Goal: Task Accomplishment & Management: Complete application form

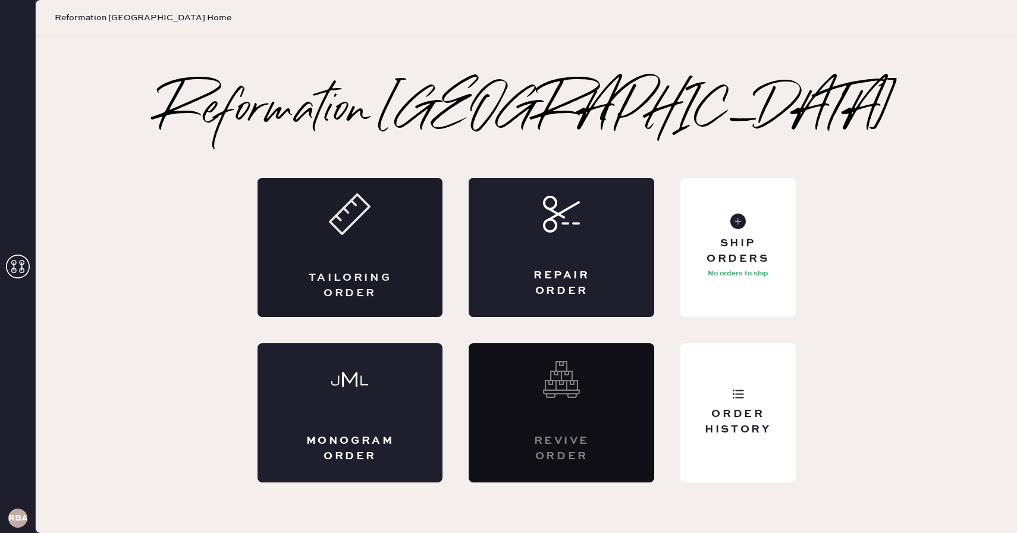
click at [328, 280] on div "Tailoring Order" at bounding box center [350, 285] width 90 height 30
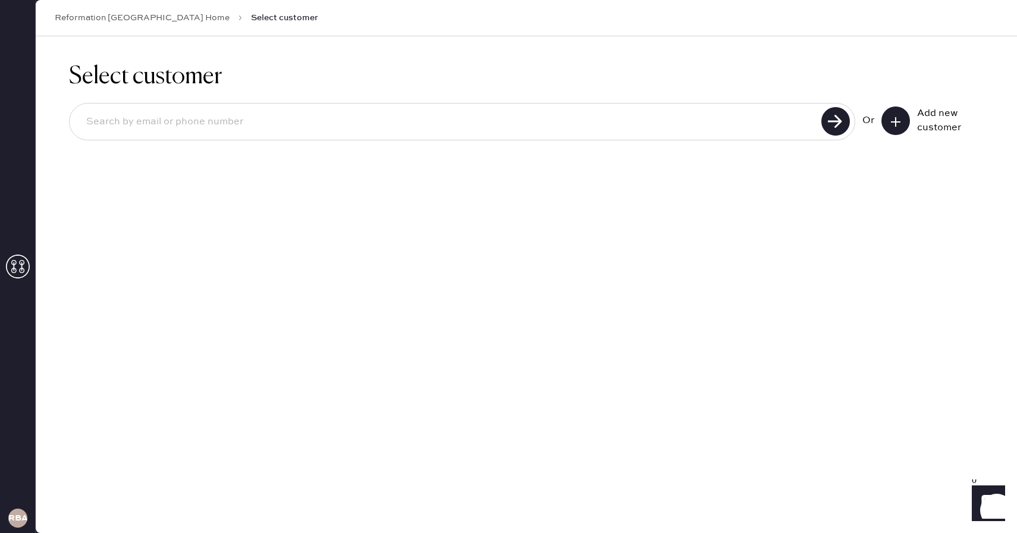
click at [881, 124] on div "Add new customer" at bounding box center [932, 120] width 102 height 29
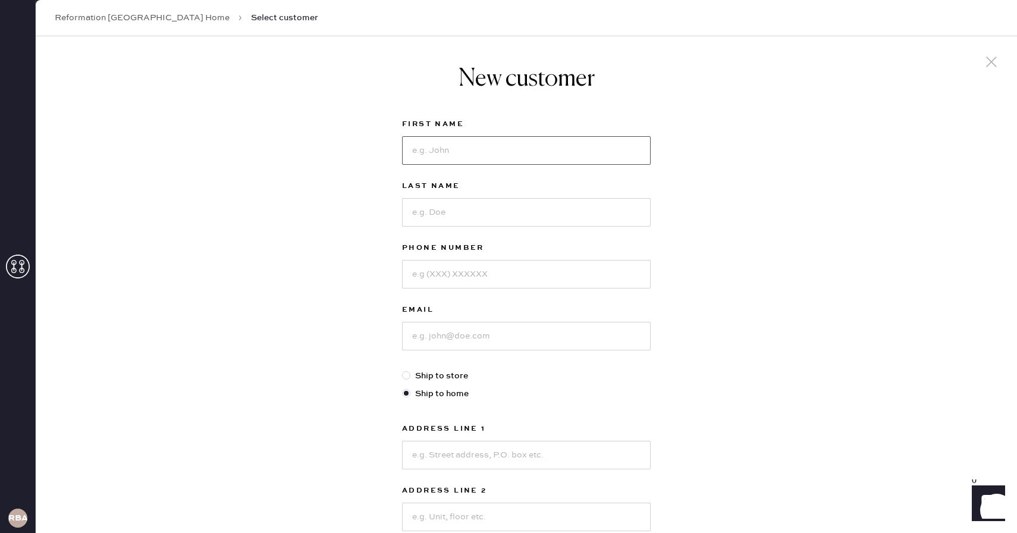
click at [562, 155] on input at bounding box center [526, 150] width 248 height 29
click at [263, 122] on div "New customer First Name Last Name Phone Number Email Ship to store Ship to home…" at bounding box center [526, 404] width 981 height 737
click at [499, 150] on input at bounding box center [526, 150] width 248 height 29
type input "Shrouk"
click at [479, 211] on input at bounding box center [526, 212] width 248 height 29
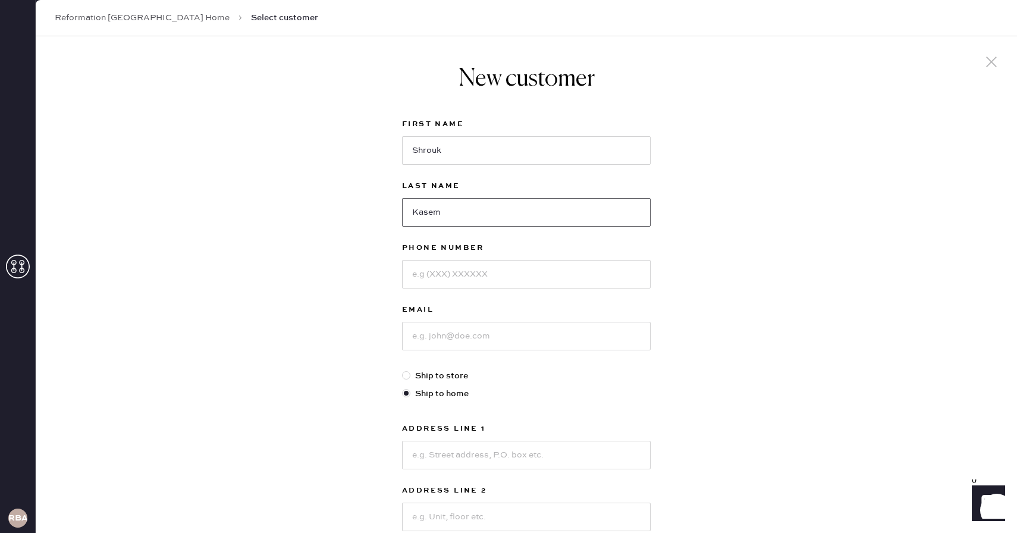
type input "Kasem"
click at [469, 266] on input at bounding box center [526, 274] width 248 height 29
type input "5144322665"
click at [441, 347] on input at bounding box center [526, 336] width 248 height 29
click at [397, 357] on div "New customer First Name [PERSON_NAME] Last Name [PERSON_NAME] Phone Number [PHO…" at bounding box center [526, 381] width 268 height 690
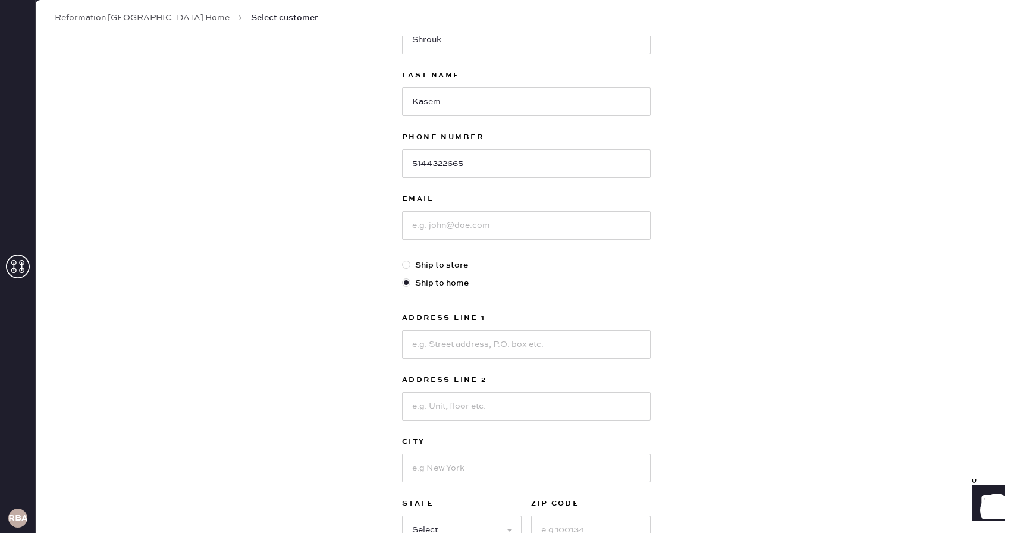
scroll to position [162, 0]
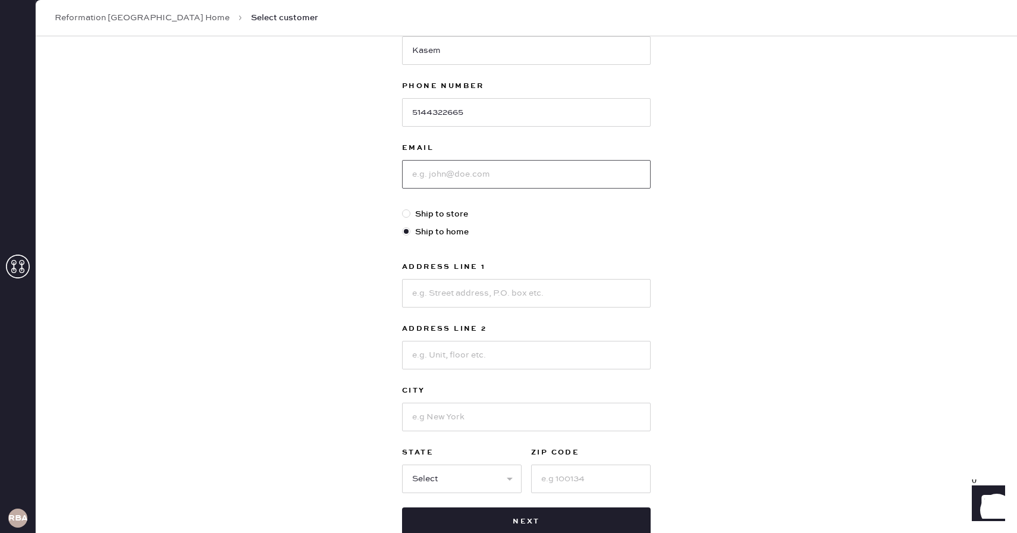
click at [567, 167] on input at bounding box center [526, 174] width 248 height 29
type input "[EMAIL_ADDRESS][DOMAIN_NAME]"
type input "[STREET_ADDRESS]"
type input "apt 323"
type input "Somerville"
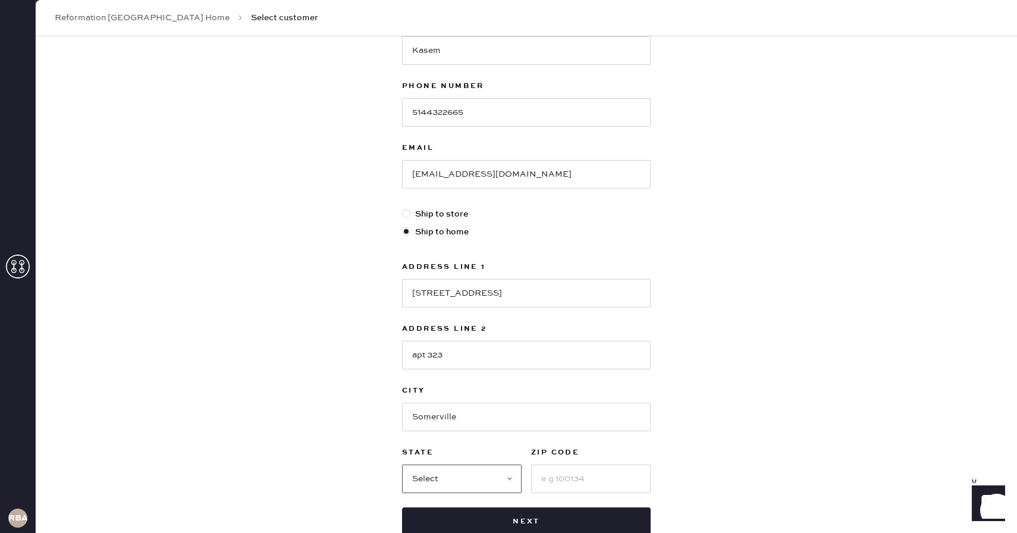
select select "MA"
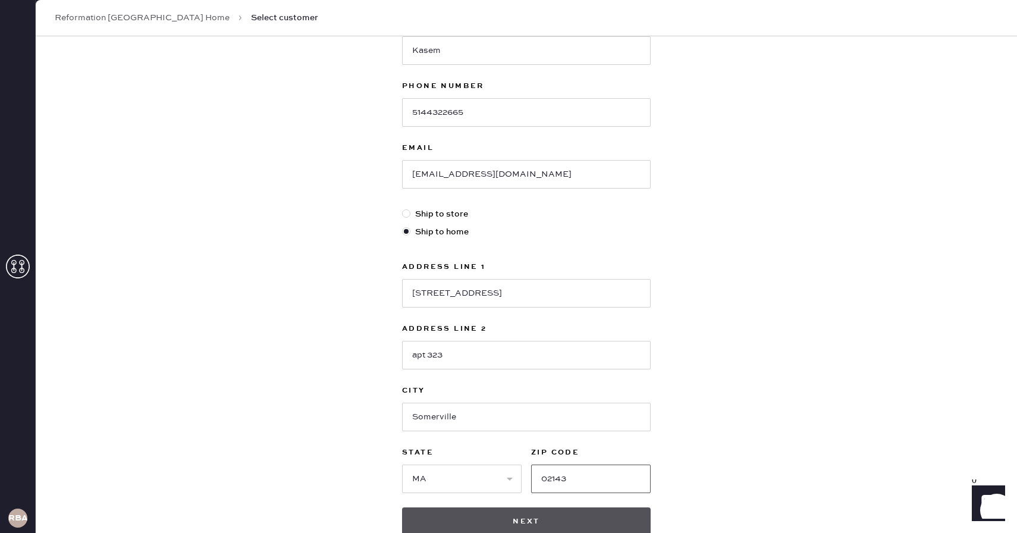
type input "02143"
click at [423, 514] on button "Next" at bounding box center [526, 521] width 248 height 29
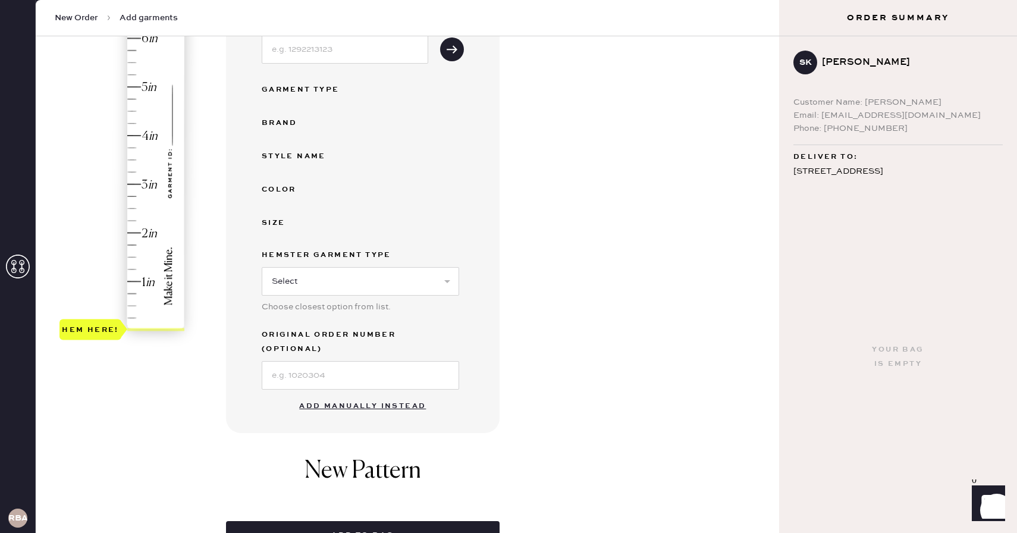
scroll to position [215, 0]
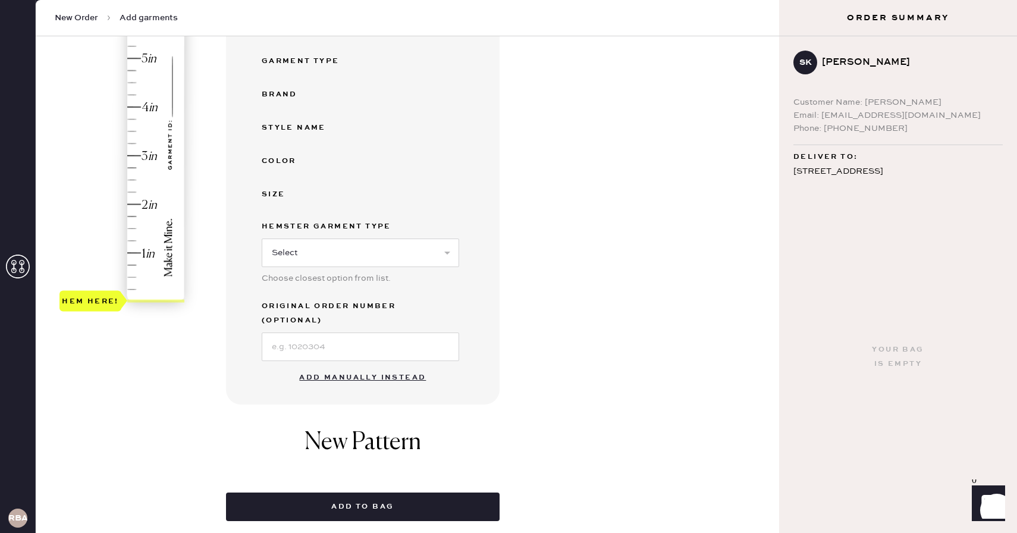
click at [334, 366] on button "Add manually instead" at bounding box center [362, 378] width 141 height 24
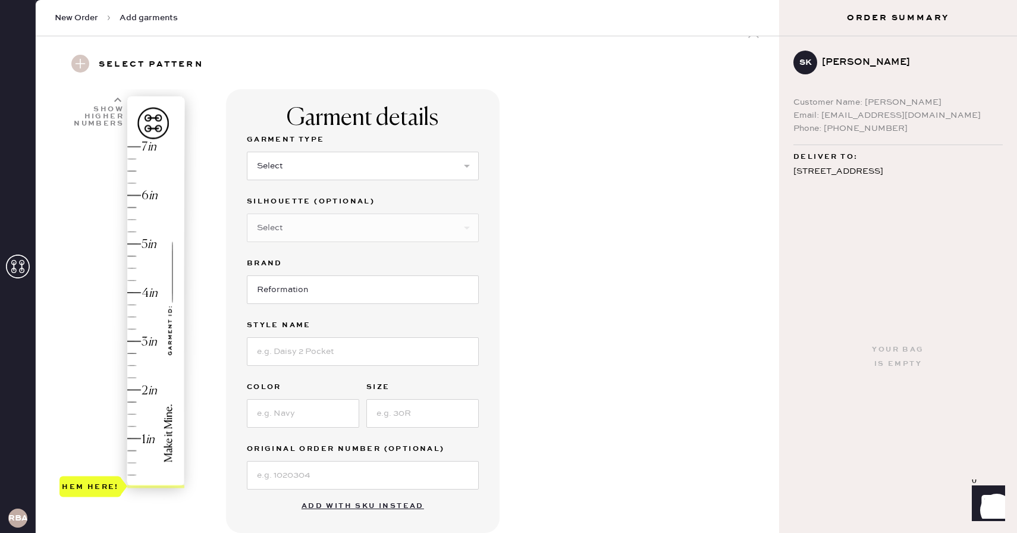
scroll to position [20, 0]
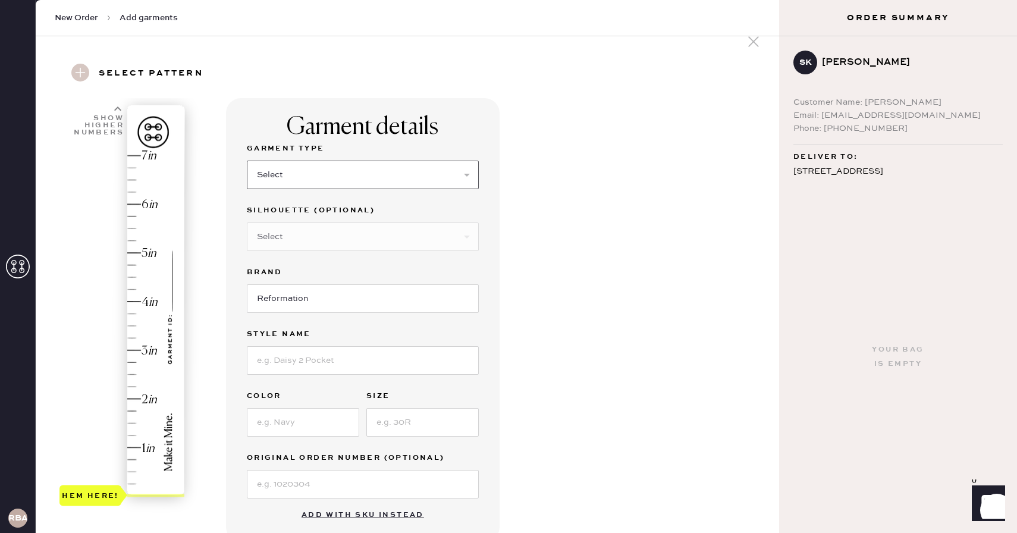
click at [305, 161] on select "Select Basic Skirt Jeans Leggings Pants Shorts Basic Sleeved Dress Basic Sleeve…" at bounding box center [363, 175] width 232 height 29
select select "2"
click at [247, 161] on select "Select Basic Skirt Jeans Leggings Pants Shorts Basic Sleeved Dress Basic Sleeve…" at bounding box center [363, 175] width 232 height 29
click at [282, 358] on input at bounding box center [363, 360] width 232 height 29
type input "Val 90s Mid Rise Straight Jeans"
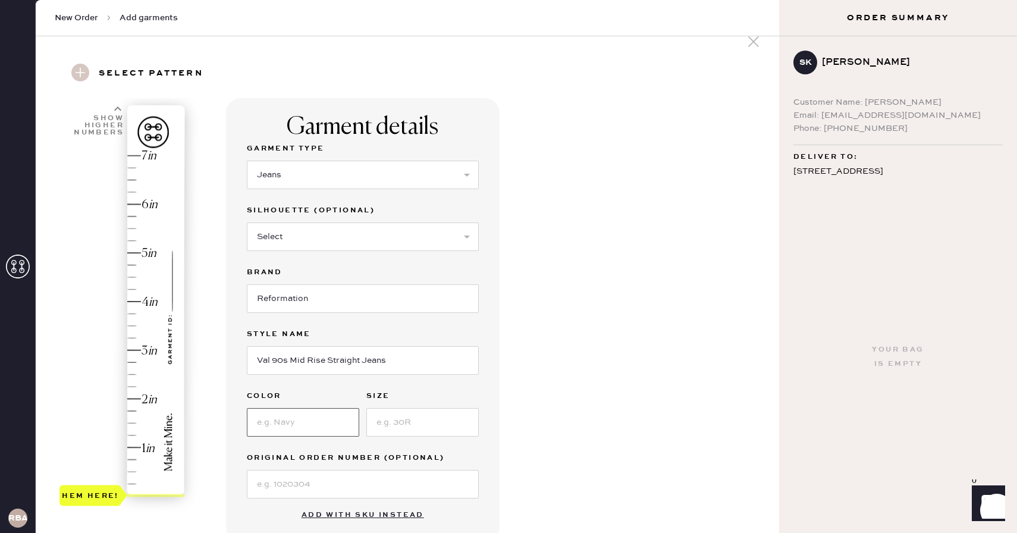
click at [282, 432] on input at bounding box center [303, 422] width 112 height 29
type input "Blonde"
click at [380, 410] on input at bounding box center [422, 422] width 112 height 29
type input "26"
type input "2.25"
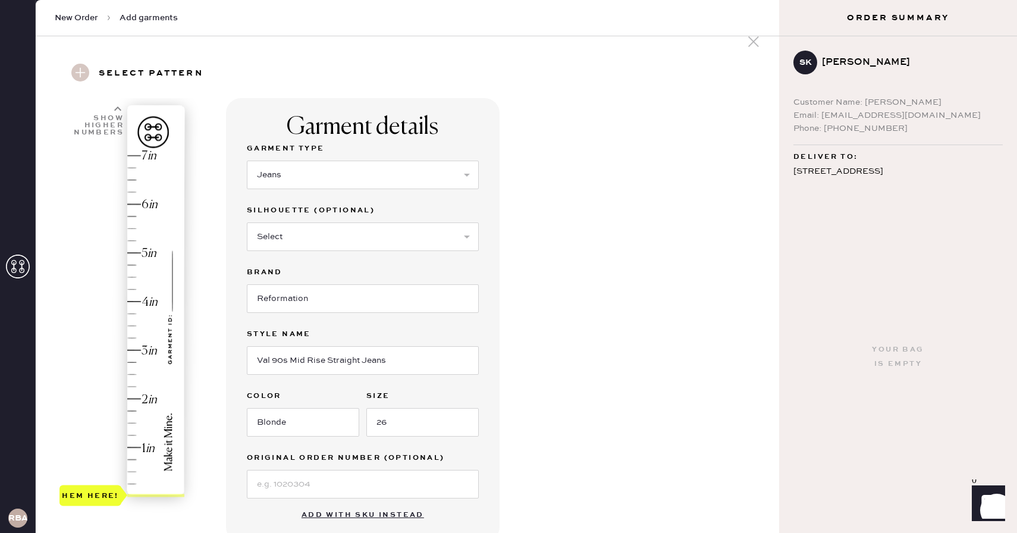
click at [130, 387] on div "Hem here!" at bounding box center [122, 325] width 127 height 351
click at [209, 369] on div "1 in 2 in 3 in 4 in 5 in 6 in 7 in Show higher numbers Show lower numbers Hem h…" at bounding box center [407, 435] width 724 height 675
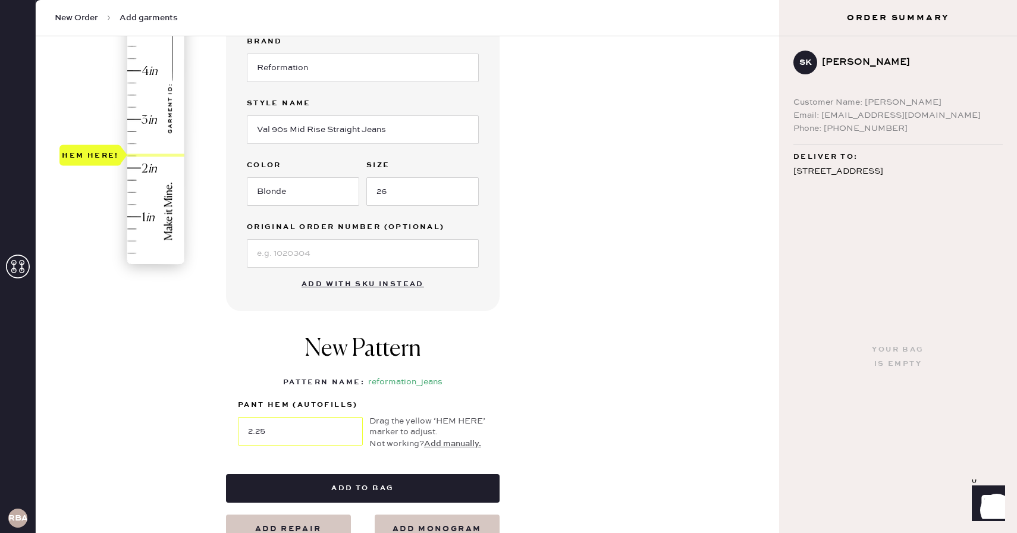
scroll to position [356, 0]
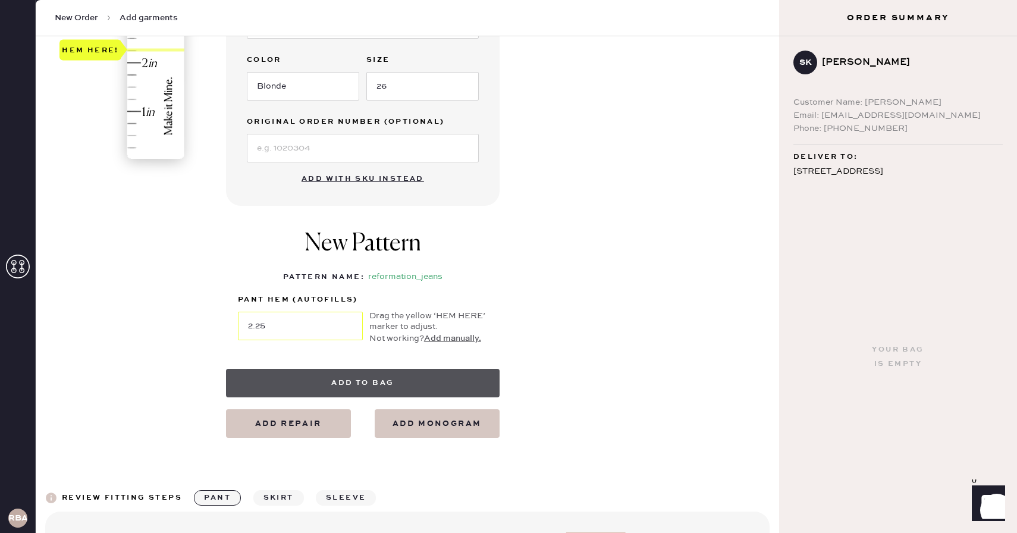
click at [361, 387] on button "Add to bag" at bounding box center [362, 383] width 273 height 29
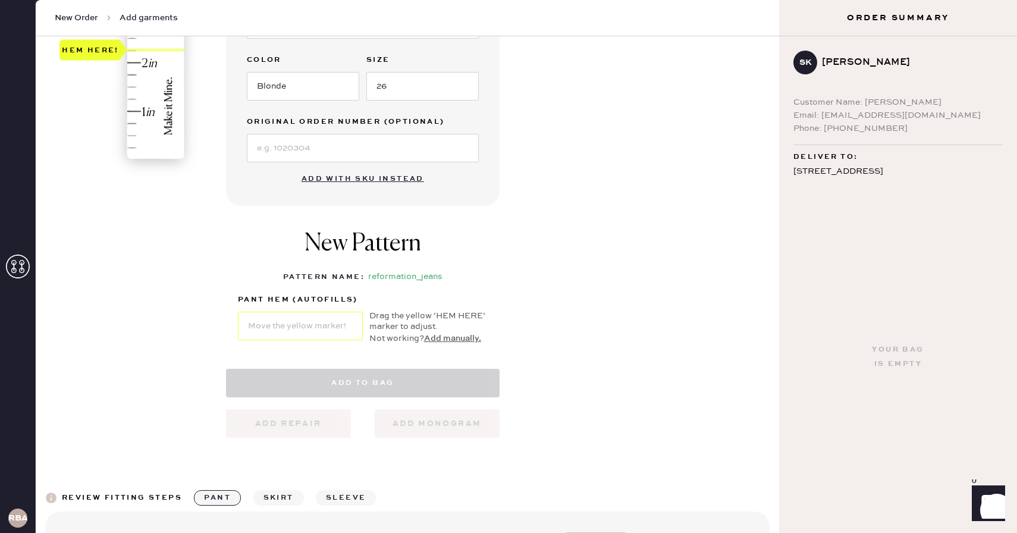
select select "2"
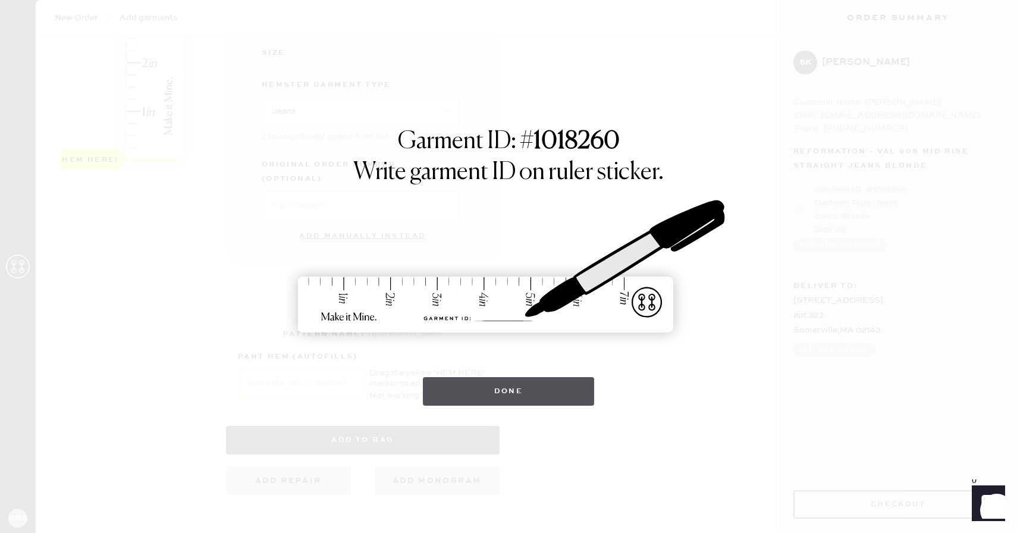
click at [530, 388] on button "Done" at bounding box center [509, 391] width 172 height 29
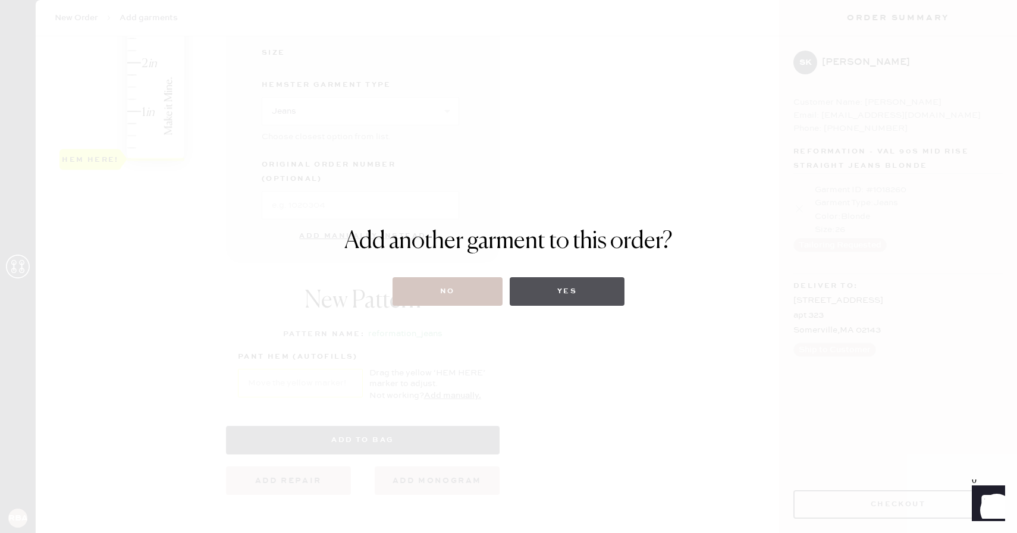
click at [540, 298] on button "Yes" at bounding box center [566, 291] width 115 height 29
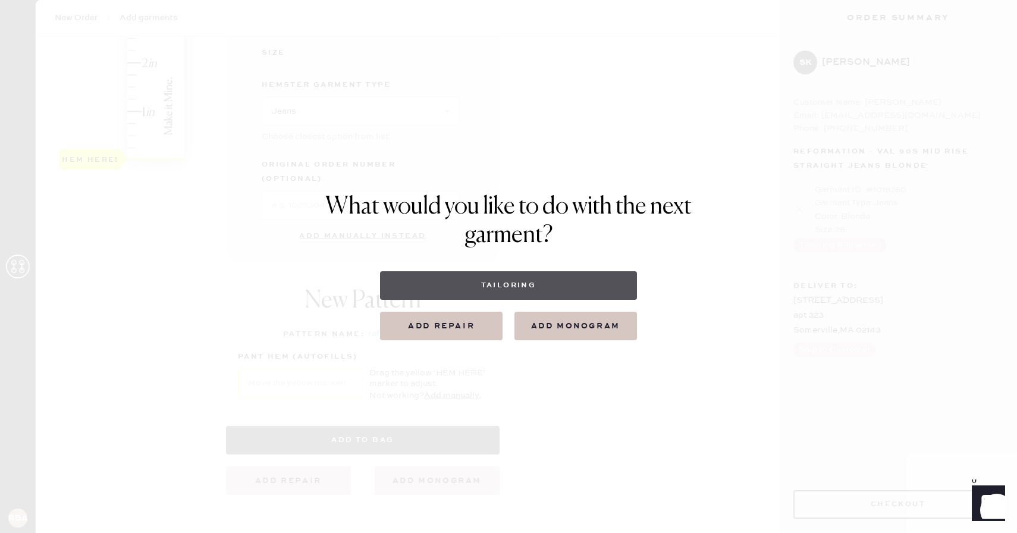
click at [475, 291] on button "Tailoring" at bounding box center [508, 285] width 256 height 29
select select
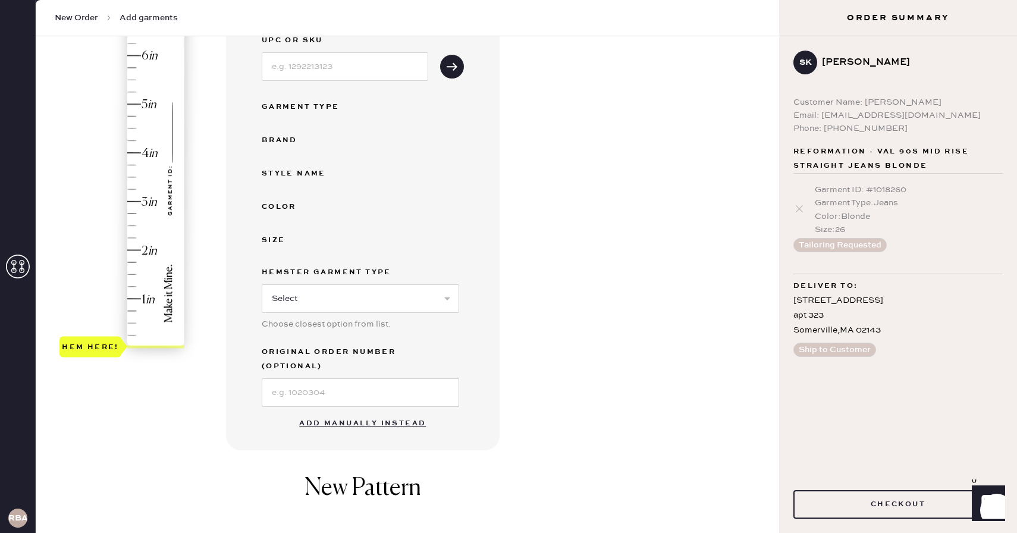
scroll to position [171, 0]
click at [348, 409] on button "Add manually instead" at bounding box center [362, 421] width 141 height 24
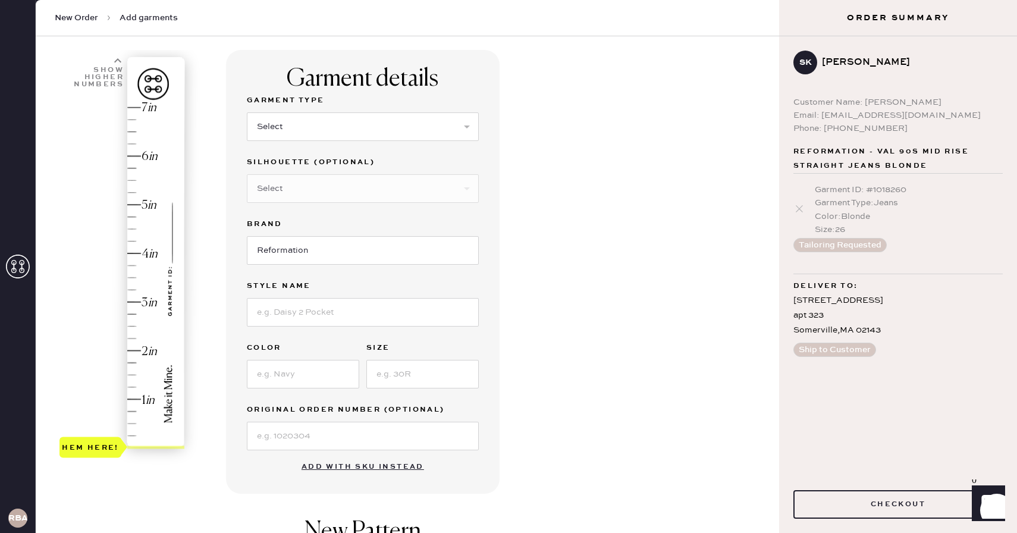
scroll to position [45, 0]
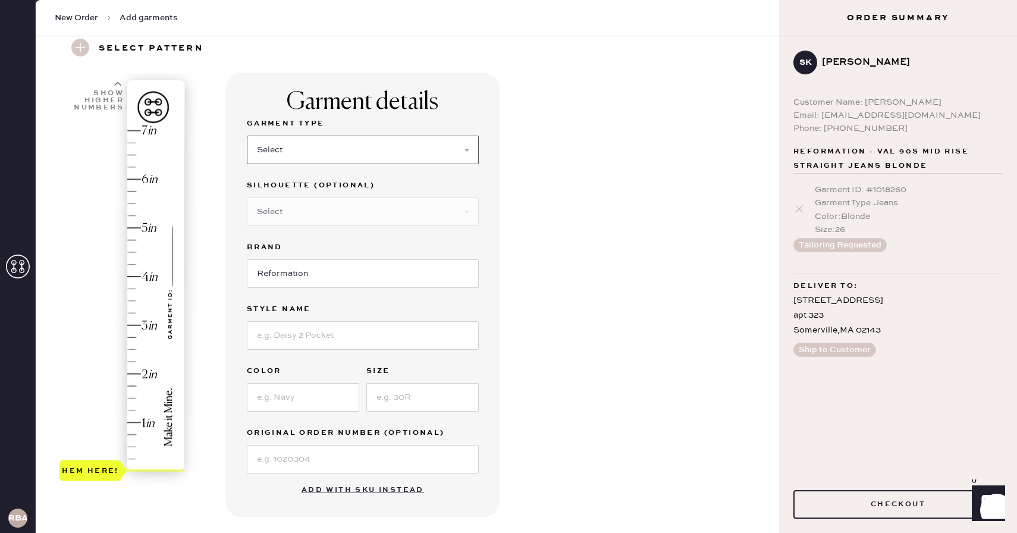
click at [310, 151] on select "Select Basic Skirt Jeans Leggings Pants Shorts Basic Sleeved Dress Basic Sleeve…" at bounding box center [363, 150] width 232 height 29
select select "2"
click at [247, 136] on select "Select Basic Skirt Jeans Leggings Pants Shorts Basic Sleeved Dress Basic Sleeve…" at bounding box center [363, 150] width 232 height 29
click at [294, 339] on input at bounding box center [363, 335] width 232 height 29
type input "Jax Stretch High Rise Pant"
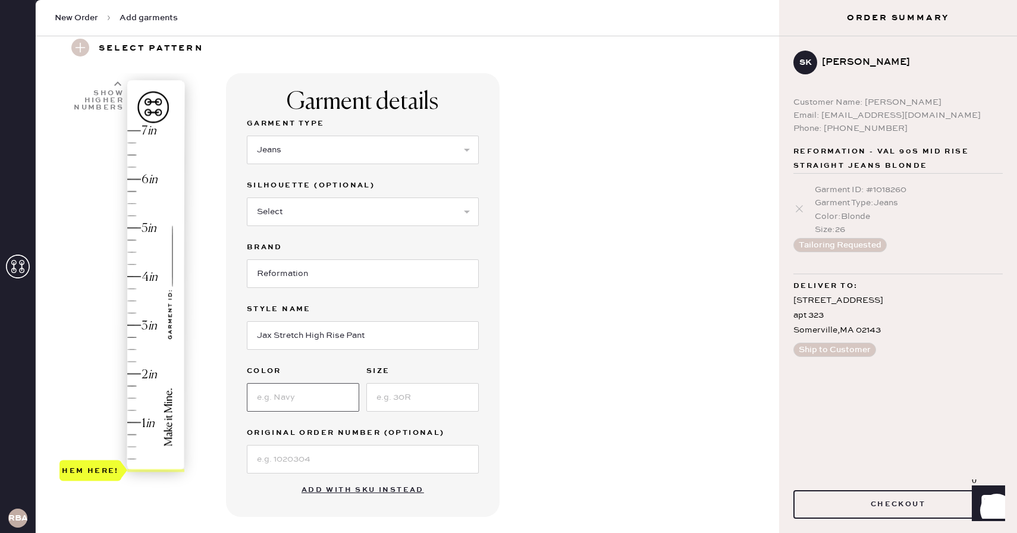
click at [307, 397] on input at bounding box center [303, 397] width 112 height 29
type input "Mellusine"
click at [386, 402] on input at bounding box center [422, 397] width 112 height 29
type input "26"
click at [220, 379] on div "1 in 2 in 3 in 4 in 5 in 6 in 7 in Show higher numbers Show lower numbers Hem h…" at bounding box center [407, 410] width 724 height 675
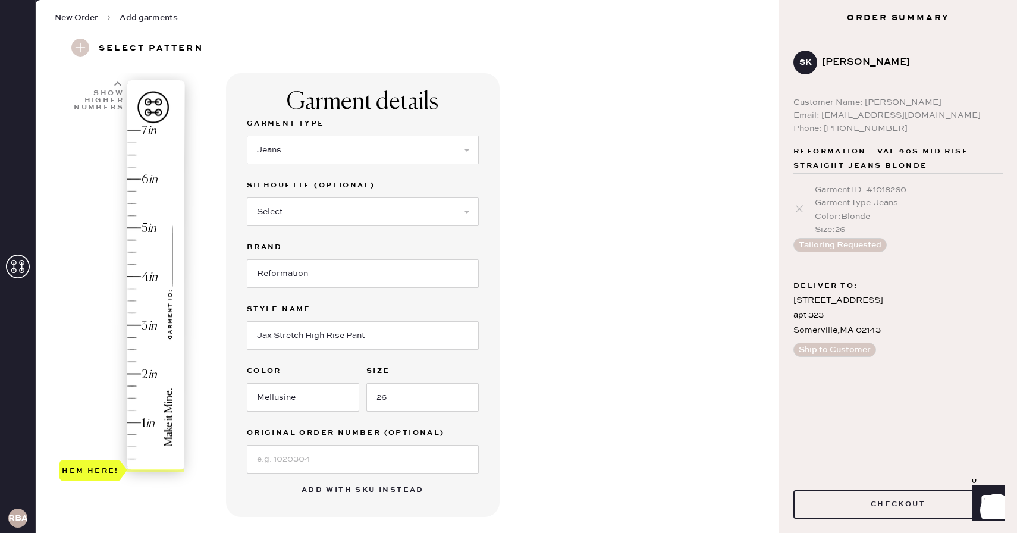
type input "1.5"
click at [136, 395] on div "Hem here!" at bounding box center [122, 300] width 127 height 351
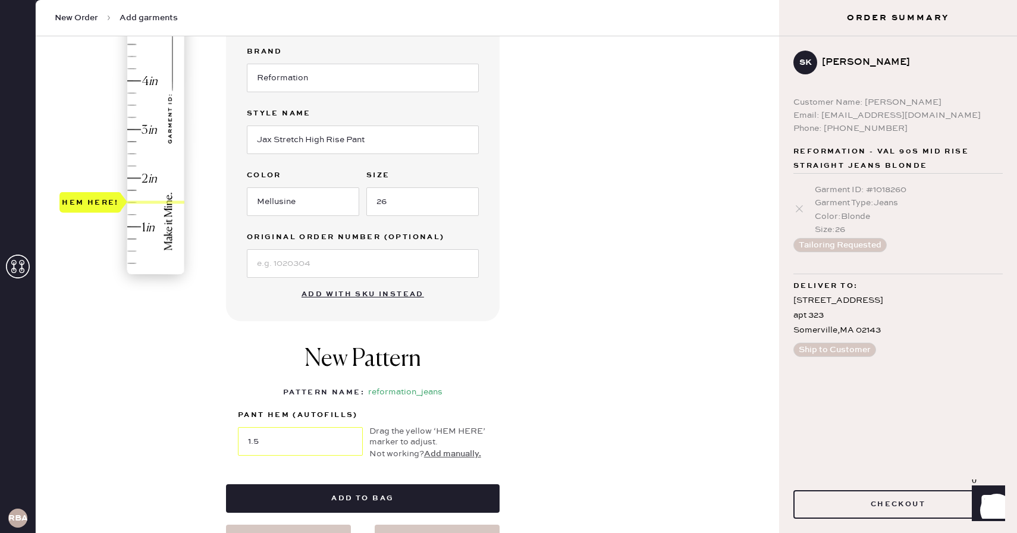
scroll to position [240, 0]
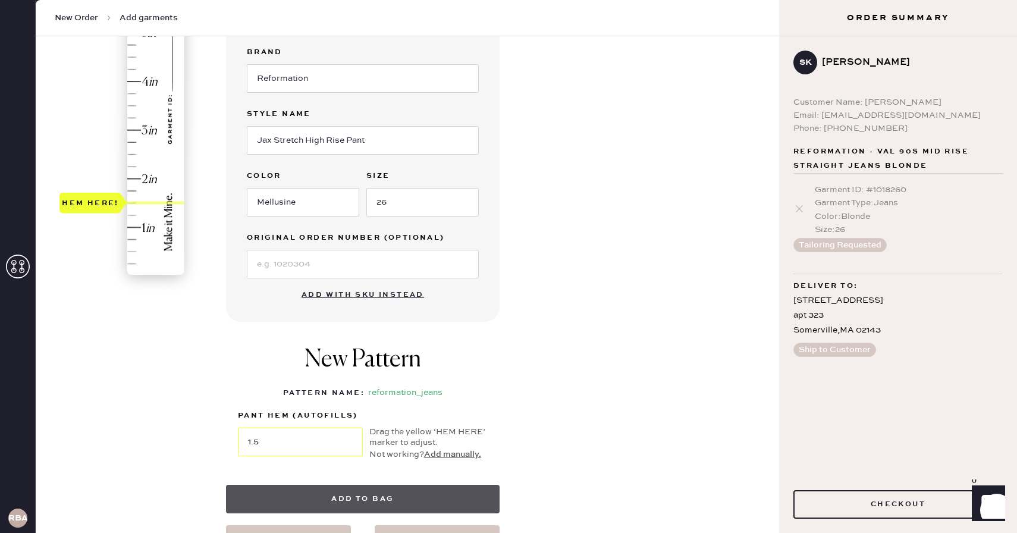
click at [319, 488] on button "Add to bag" at bounding box center [362, 499] width 273 height 29
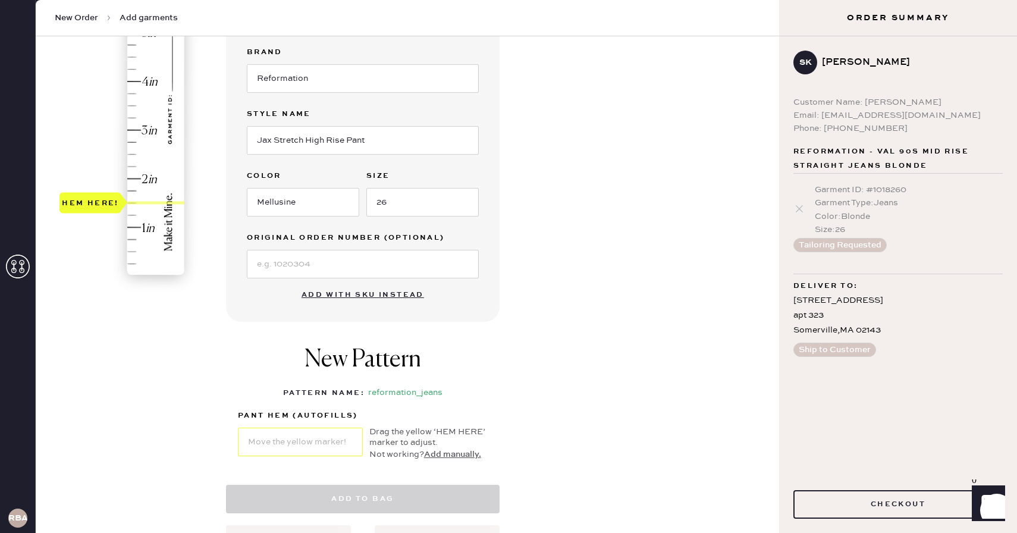
select select "2"
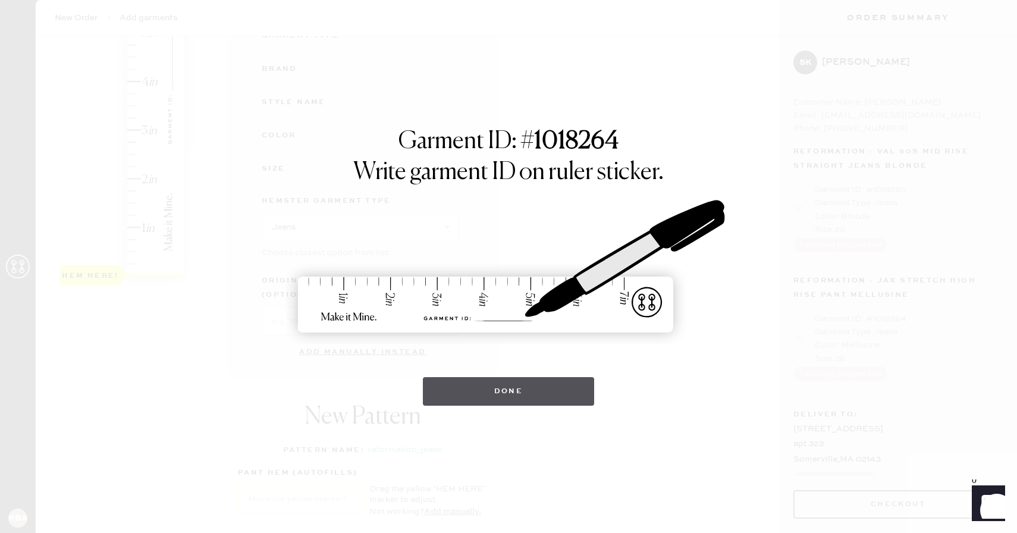
click at [495, 394] on button "Done" at bounding box center [509, 391] width 172 height 29
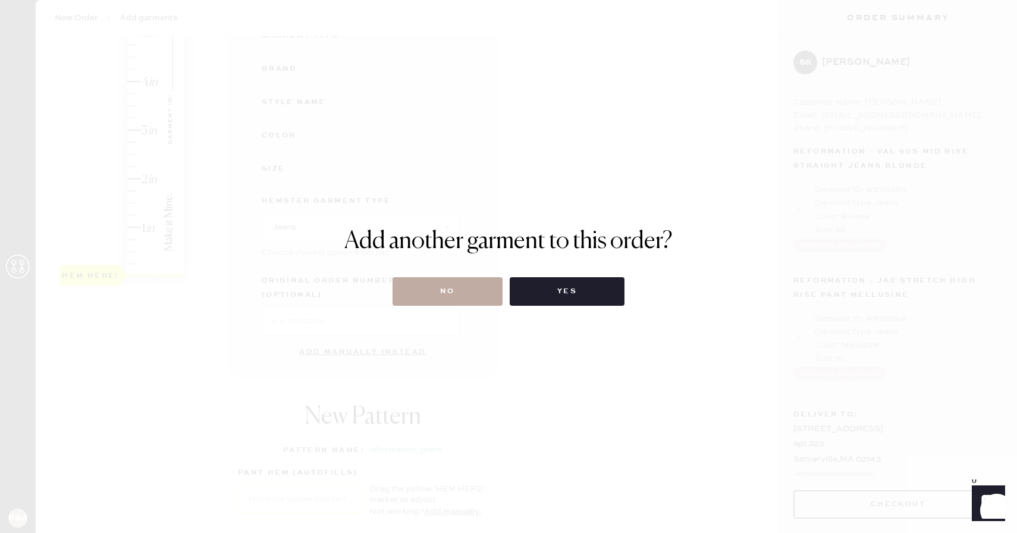
click at [457, 293] on button "No" at bounding box center [447, 291] width 110 height 29
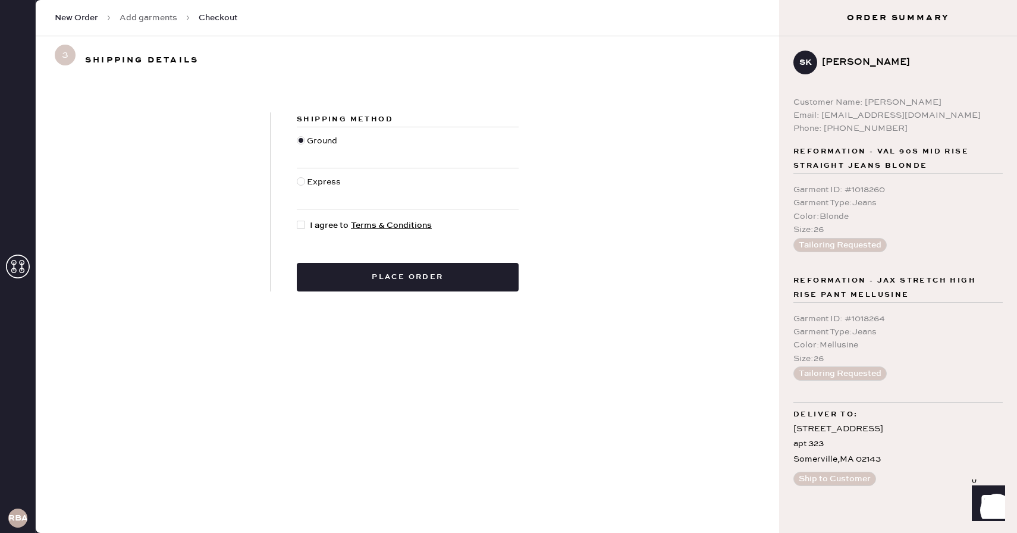
click at [307, 229] on div at bounding box center [303, 225] width 13 height 13
click at [297, 219] on input "I agree to Terms & Conditions" at bounding box center [297, 219] width 1 height 1
checkbox input "true"
drag, startPoint x: 942, startPoint y: 112, endPoint x: 817, endPoint y: 119, distance: 125.1
click at [817, 119] on div "Email: [EMAIL_ADDRESS][DOMAIN_NAME]" at bounding box center [897, 115] width 209 height 13
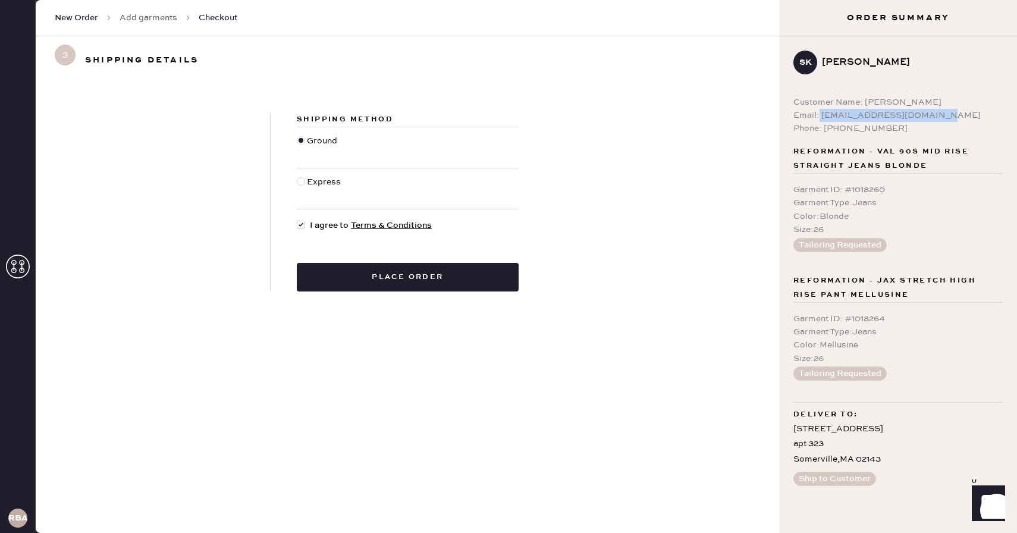
click at [847, 117] on div "Email: [EMAIL_ADDRESS][DOMAIN_NAME]" at bounding box center [897, 115] width 209 height 13
drag, startPoint x: 935, startPoint y: 114, endPoint x: 822, endPoint y: 120, distance: 113.7
click at [822, 120] on div "Email: [EMAIL_ADDRESS][DOMAIN_NAME]" at bounding box center [897, 115] width 209 height 13
copy div "[EMAIL_ADDRESS][DOMAIN_NAME]"
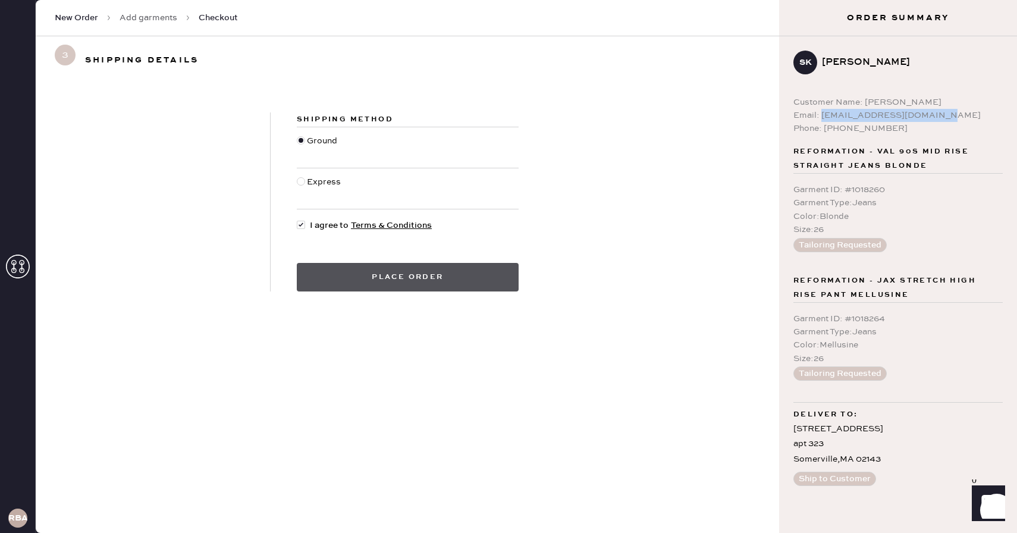
click at [421, 275] on button "Place order" at bounding box center [408, 277] width 222 height 29
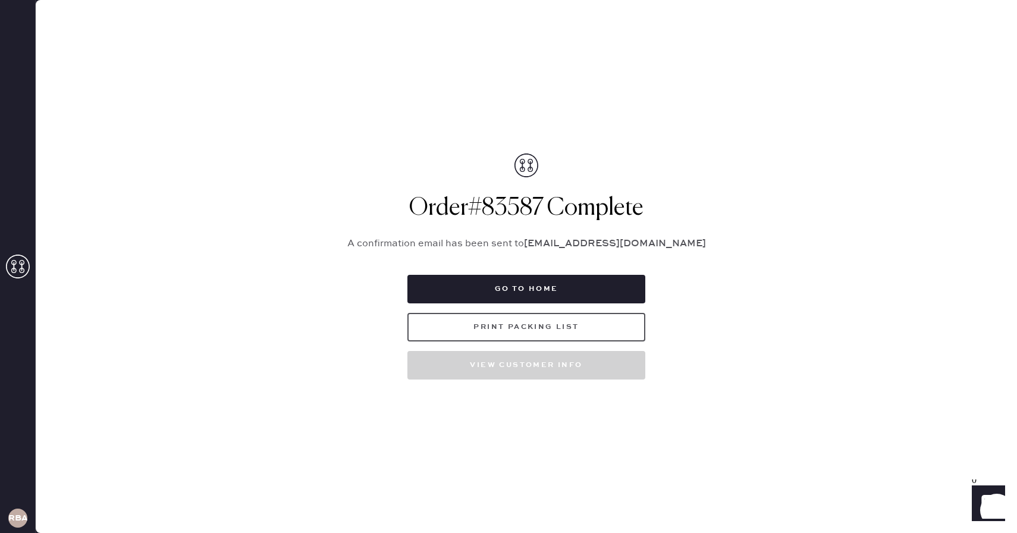
click at [464, 332] on button "Print Packing List" at bounding box center [526, 327] width 238 height 29
click at [11, 270] on use at bounding box center [18, 266] width 24 height 24
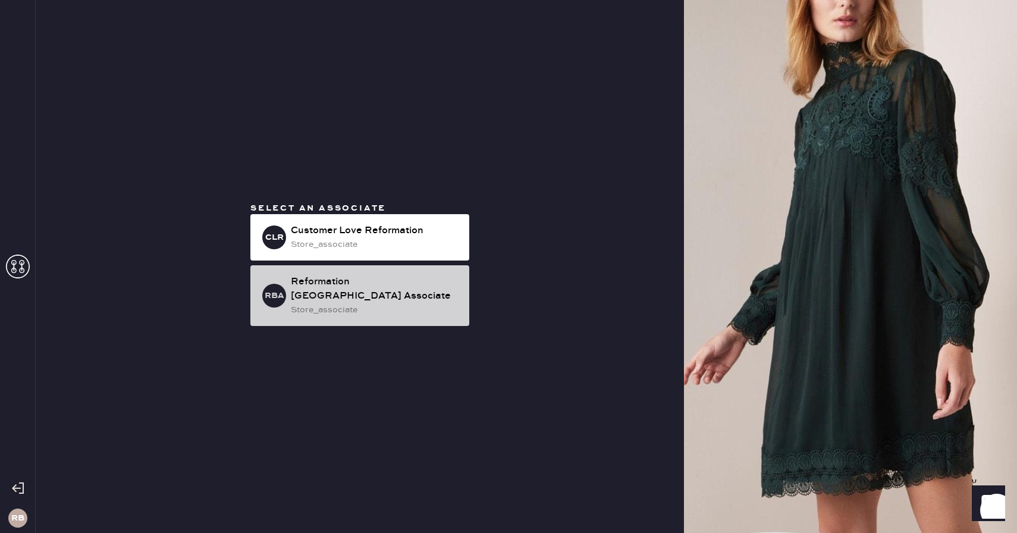
click at [322, 287] on div "Reformation [GEOGRAPHIC_DATA] Associate" at bounding box center [375, 289] width 169 height 29
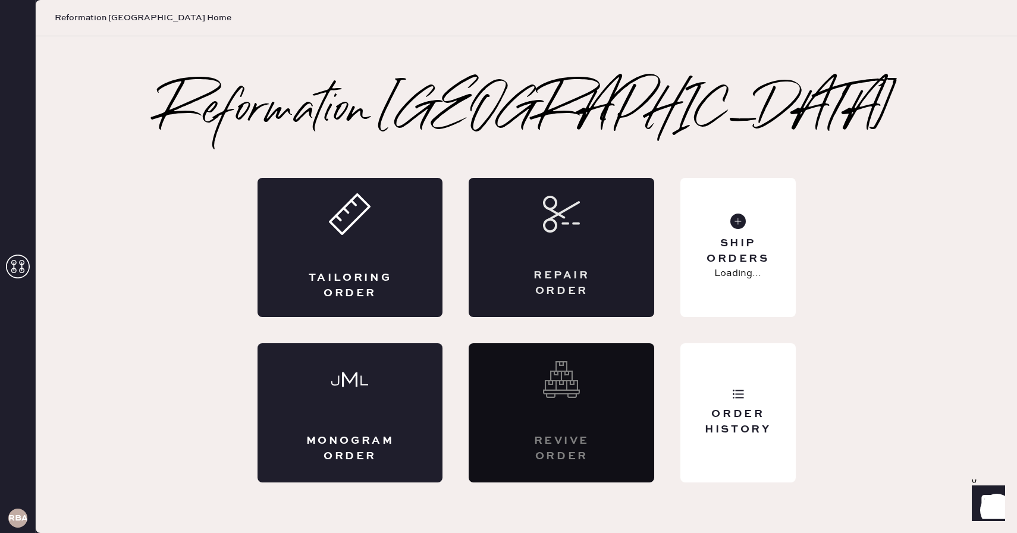
click at [525, 237] on div "Repair Order" at bounding box center [560, 247] width 185 height 139
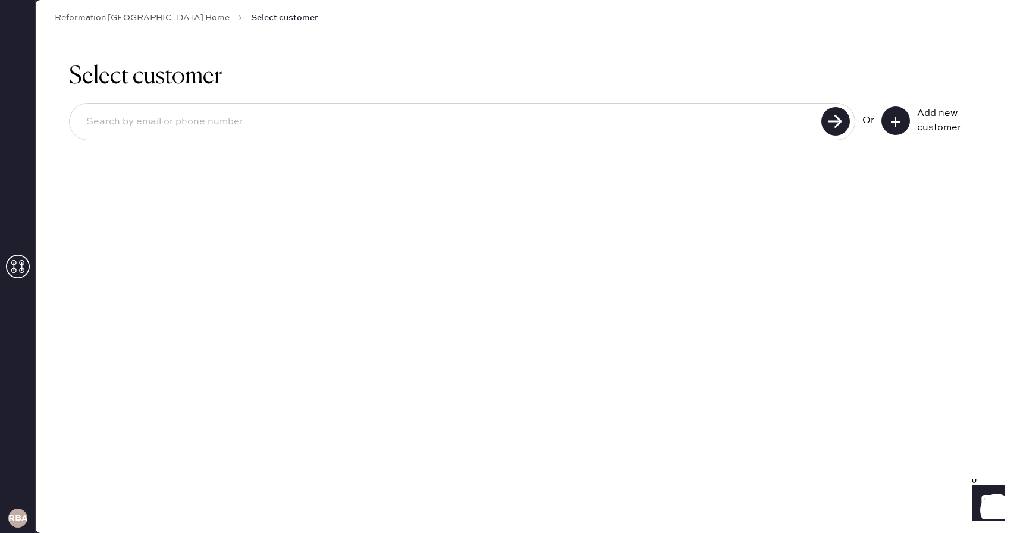
click at [902, 119] on button at bounding box center [895, 120] width 29 height 29
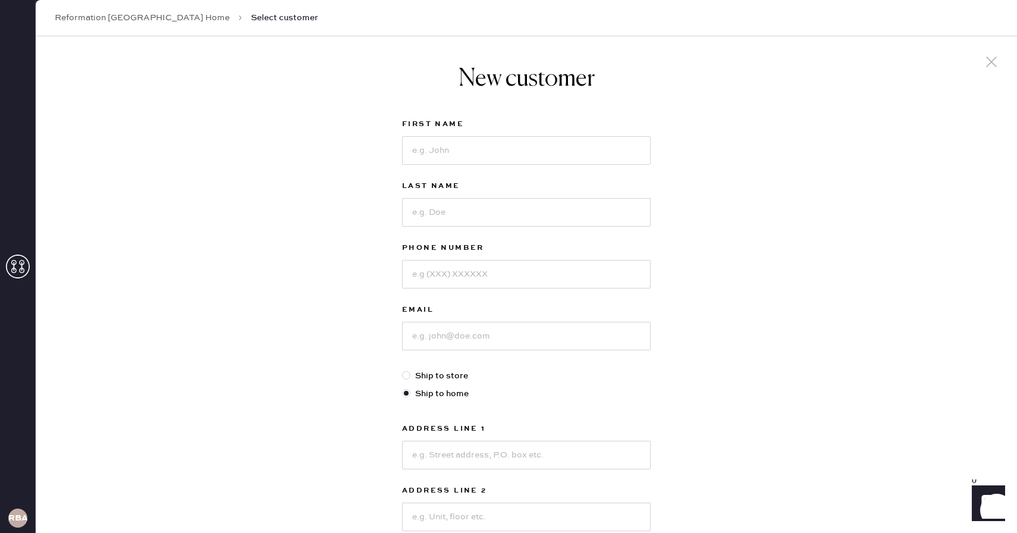
click at [992, 59] on use at bounding box center [991, 61] width 11 height 11
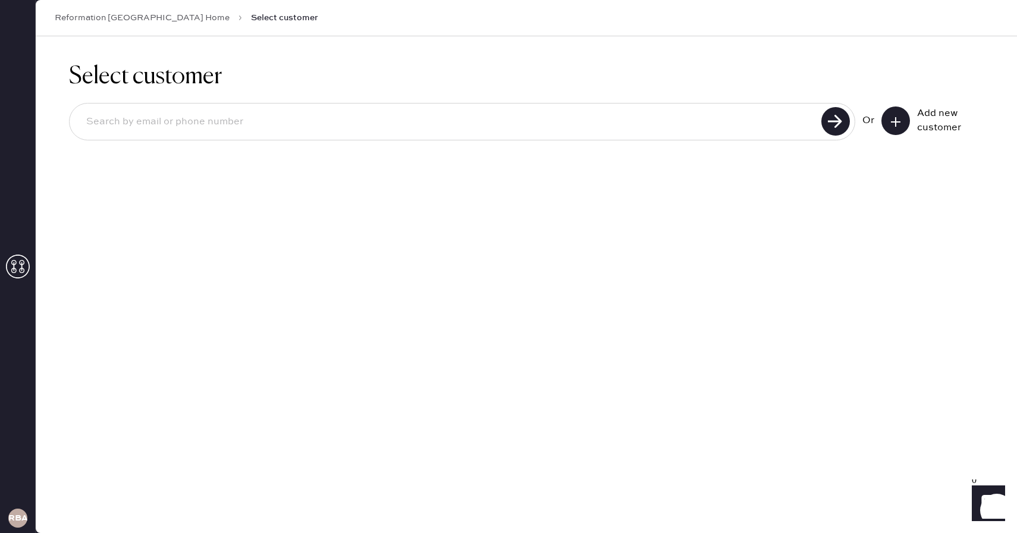
click at [128, 117] on input at bounding box center [447, 121] width 741 height 27
click at [59, 109] on div "Select customer Or Add new customer" at bounding box center [526, 108] width 981 height 144
click at [156, 123] on input at bounding box center [447, 121] width 741 height 27
click at [888, 120] on button at bounding box center [895, 120] width 29 height 29
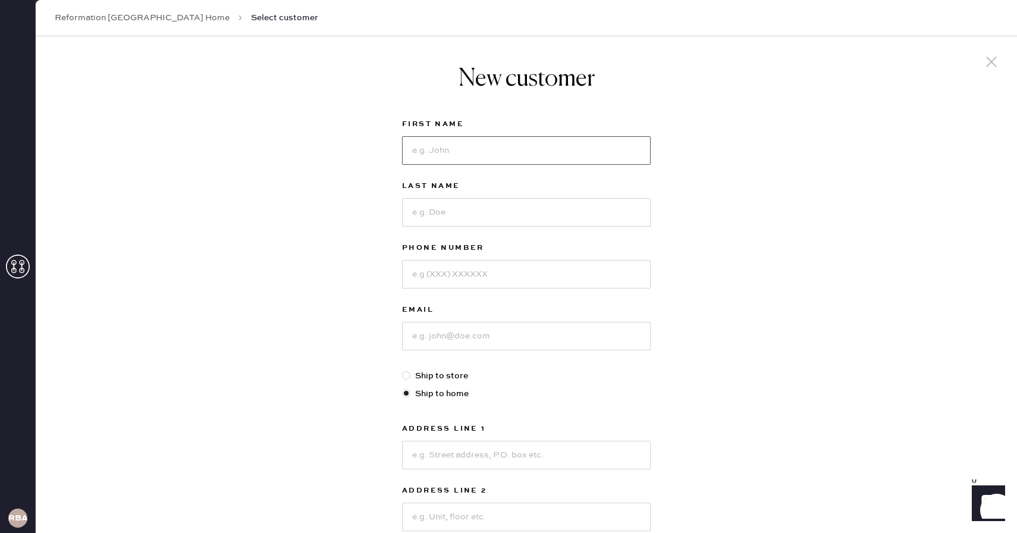
click at [499, 141] on input at bounding box center [526, 150] width 248 height 29
type input "[PERSON_NAME]"
click at [440, 210] on input at bounding box center [526, 212] width 248 height 29
type input "[PERSON_NAME]"
click at [426, 275] on input at bounding box center [526, 274] width 248 height 29
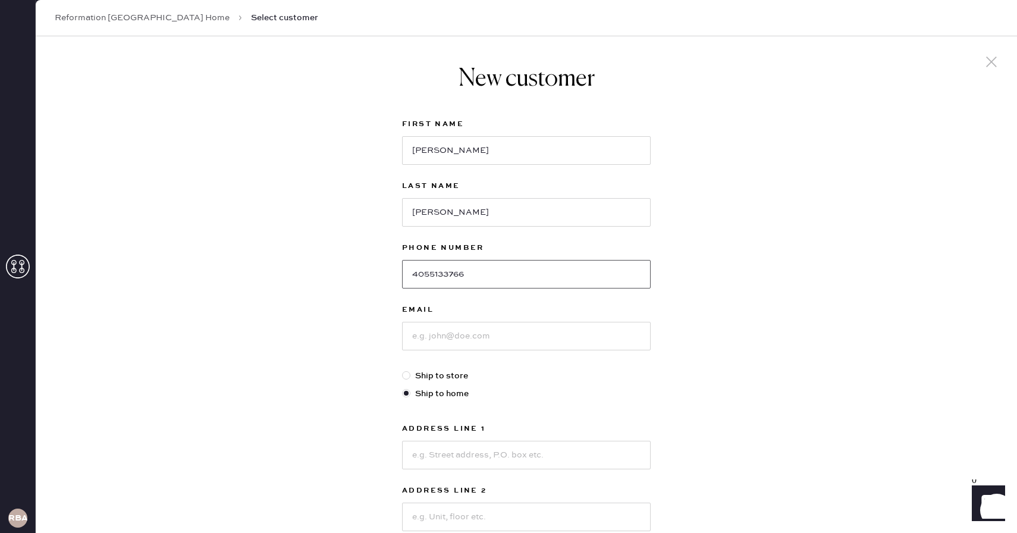
type input "4055133766"
click at [436, 336] on input at bounding box center [526, 336] width 248 height 29
type input "[EMAIL_ADDRESS][DOMAIN_NAME]"
click at [247, 271] on div "New customer First Name [PERSON_NAME] Name [PERSON_NAME] Phone Number [PHONE_NU…" at bounding box center [526, 404] width 981 height 737
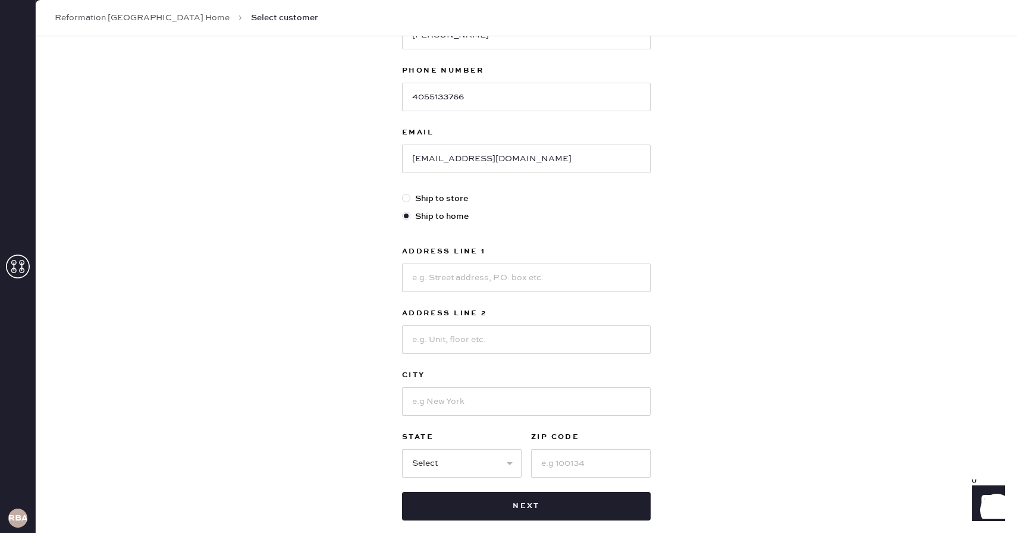
scroll to position [181, 0]
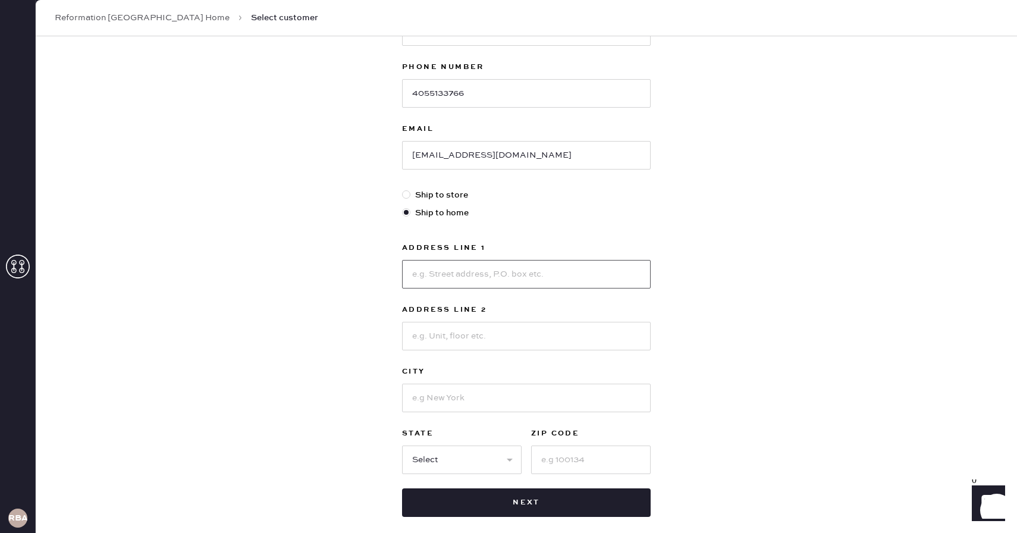
click at [433, 278] on input at bounding box center [526, 274] width 248 height 29
type input "[STREET_ADDRESS][US_STATE]"
click at [458, 394] on input at bounding box center [526, 397] width 248 height 29
click at [441, 336] on input at bounding box center [526, 336] width 248 height 29
type input "Box 370"
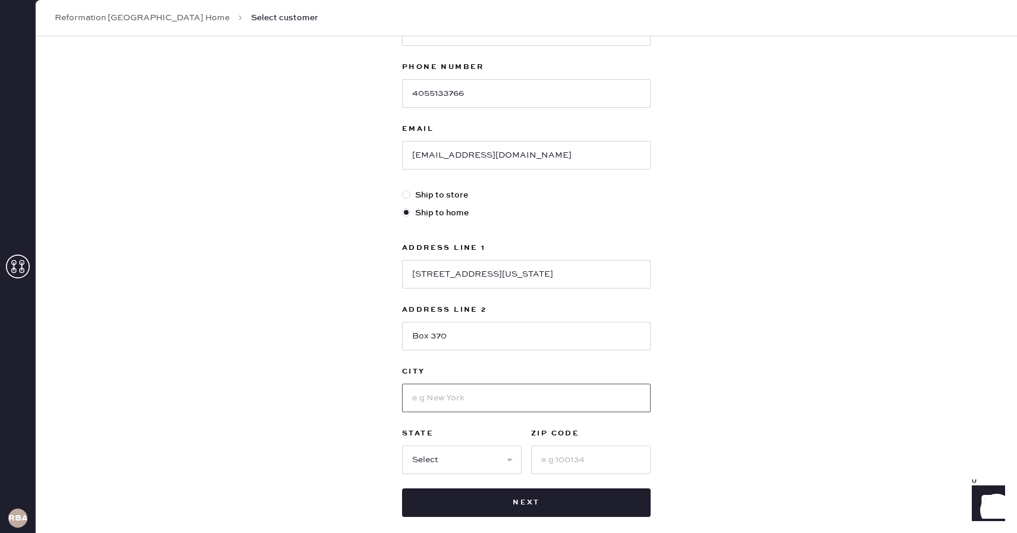
click at [430, 403] on input at bounding box center [526, 397] width 248 height 29
type input "B"
type input "[GEOGRAPHIC_DATA]"
select select "MA"
type input "02138"
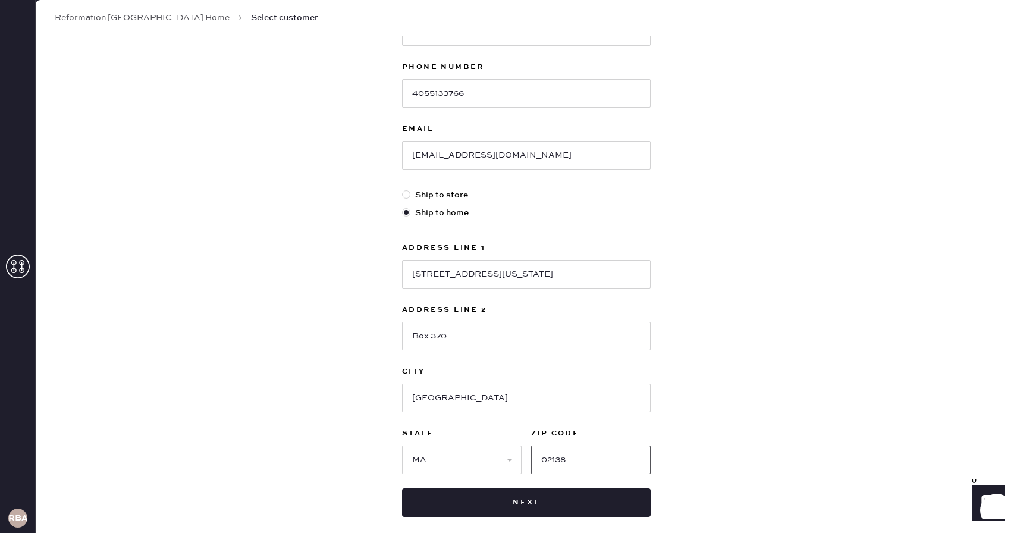
click at [570, 464] on input "02138" at bounding box center [590, 459] width 119 height 29
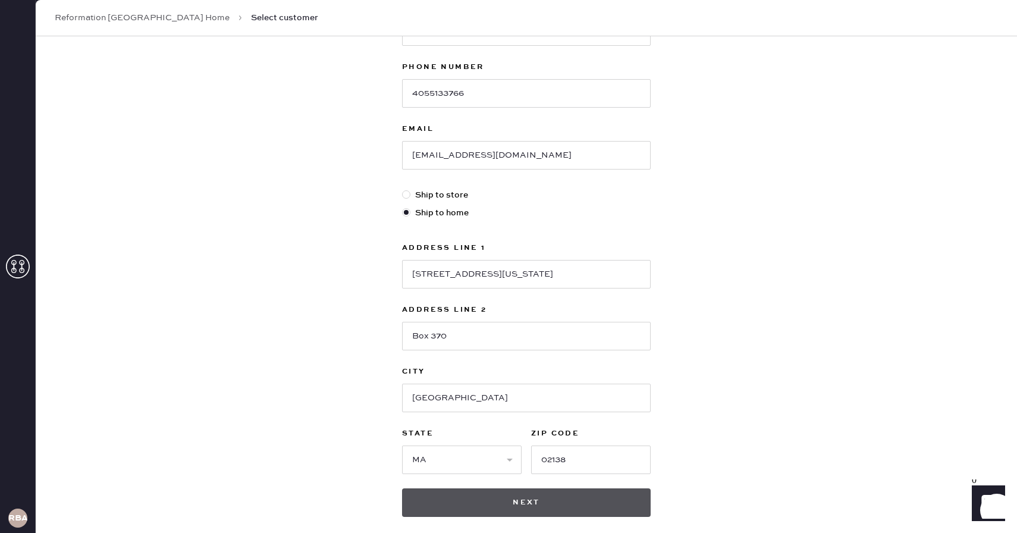
click at [520, 505] on button "Next" at bounding box center [526, 502] width 248 height 29
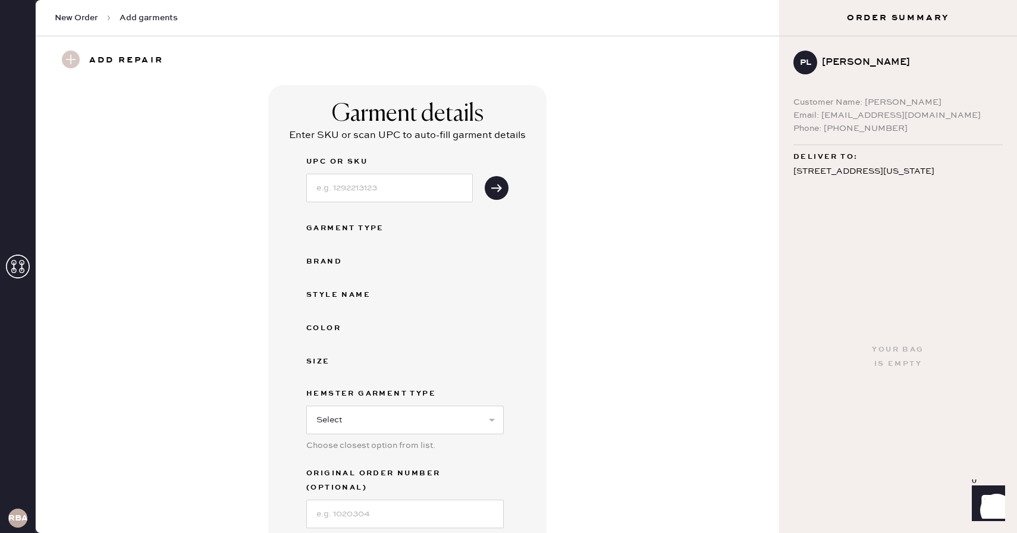
click at [74, 59] on use at bounding box center [71, 60] width 18 height 18
click at [113, 58] on h3 "Add repair" at bounding box center [126, 61] width 74 height 20
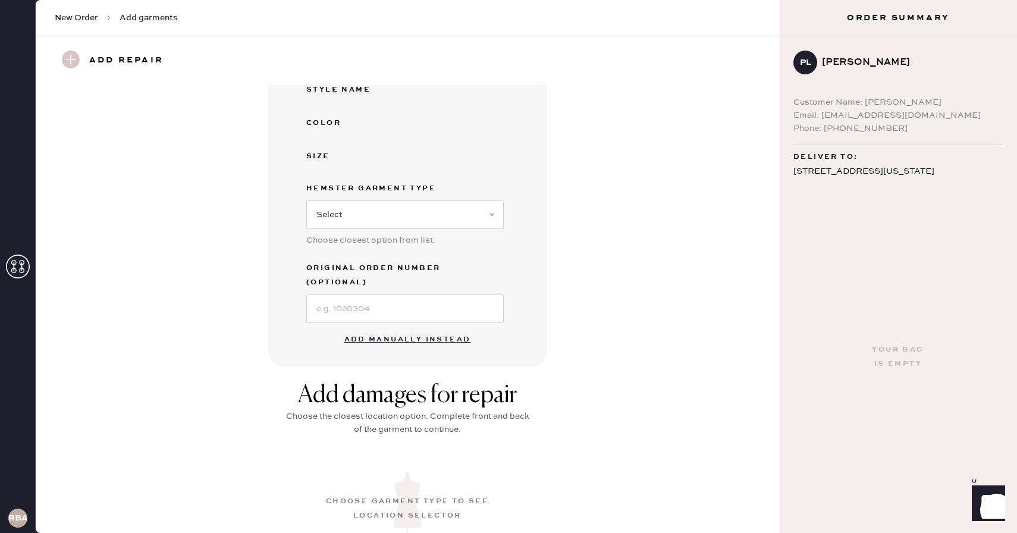
scroll to position [204, 0]
click at [404, 331] on button "Add manually instead" at bounding box center [407, 341] width 141 height 24
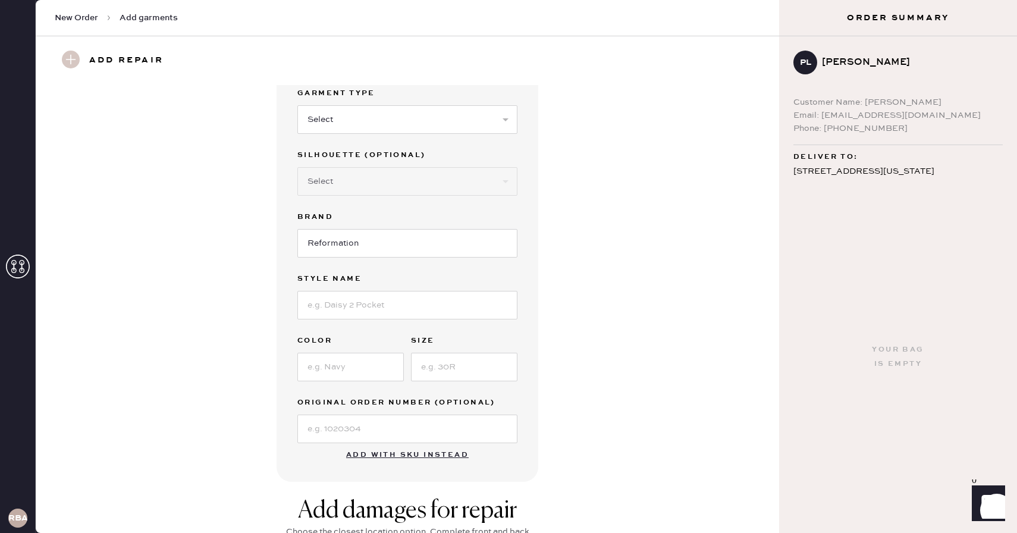
scroll to position [0, 0]
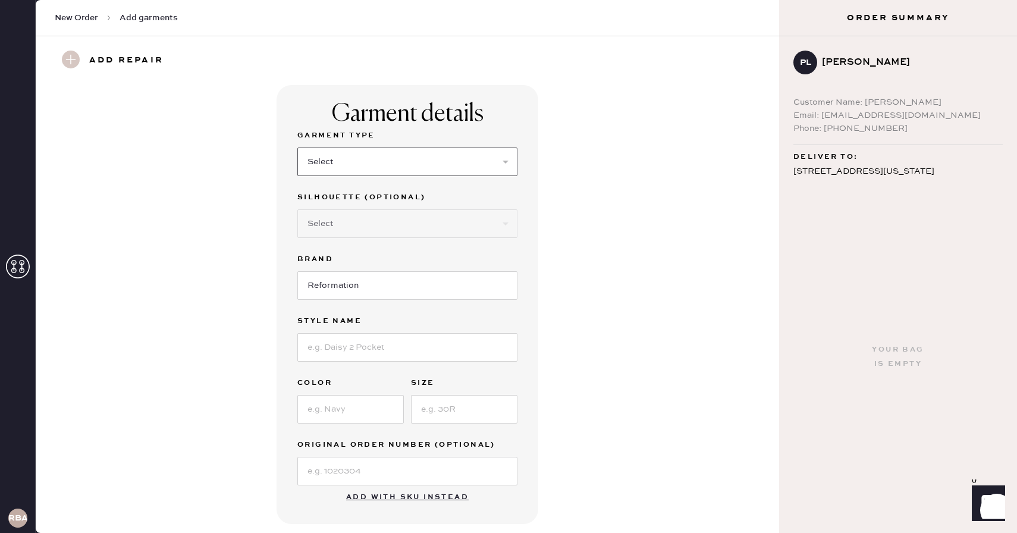
click at [353, 160] on select "Select Basic Skirt Jeans Leggings Pants Shorts Basic Sleeved Dress Basic Sleeve…" at bounding box center [407, 161] width 220 height 29
select select "7"
click at [297, 147] on select "Select Basic Skirt Jeans Leggings Pants Shorts Basic Sleeved Dress Basic Sleeve…" at bounding box center [407, 161] width 220 height 29
click at [350, 347] on input at bounding box center [407, 347] width 220 height 29
click at [322, 344] on input "Lian" at bounding box center [407, 347] width 220 height 29
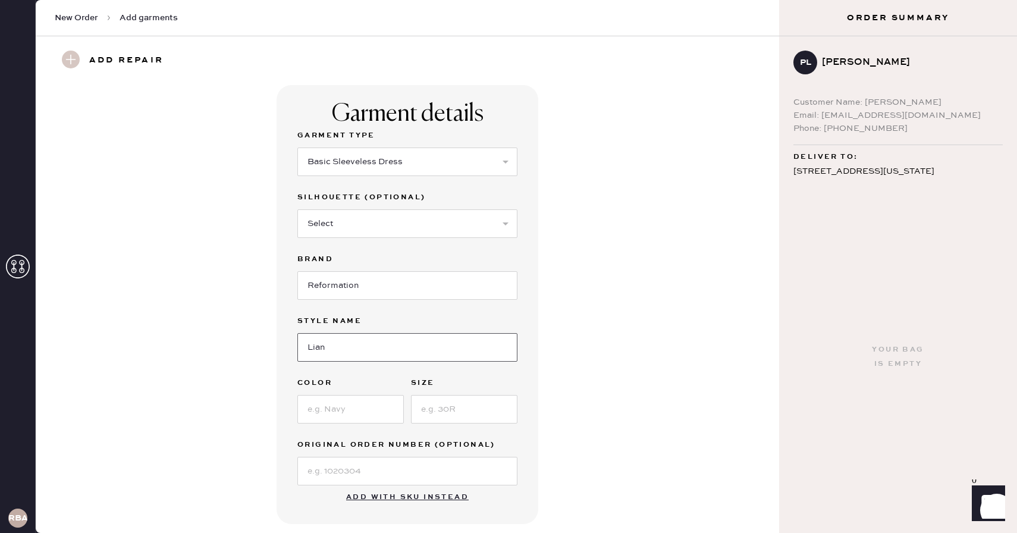
click at [322, 344] on input "Lian" at bounding box center [407, 347] width 220 height 29
type input "l"
type input "Laine Dress"
click at [322, 415] on input at bounding box center [350, 409] width 106 height 29
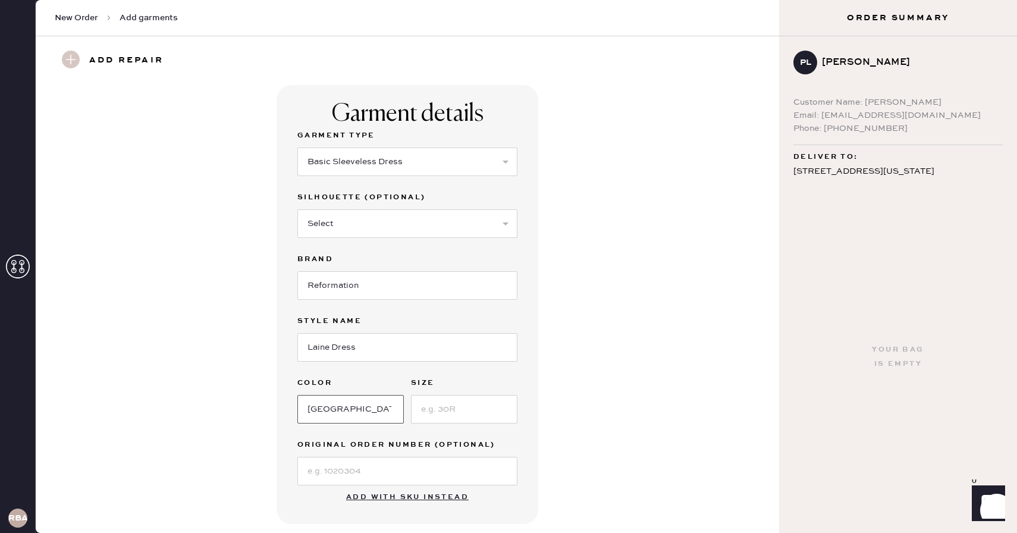
type input "[GEOGRAPHIC_DATA]"
click at [436, 408] on input at bounding box center [464, 409] width 106 height 29
type input "0"
click at [258, 457] on div "Garment details Garment Type Select Basic Skirt Jeans Leggings Pants Shorts Bas…" at bounding box center [407, 304] width 700 height 439
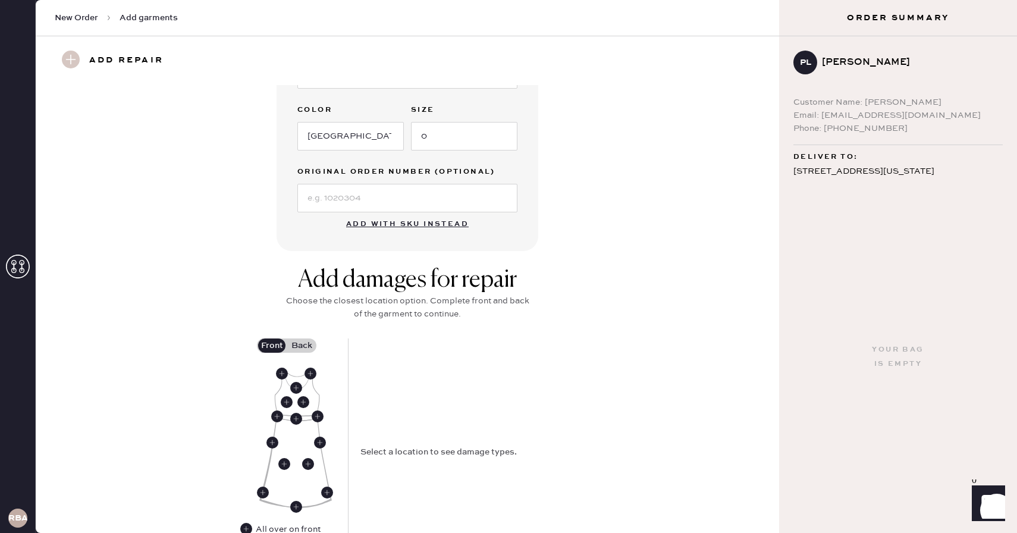
scroll to position [284, 0]
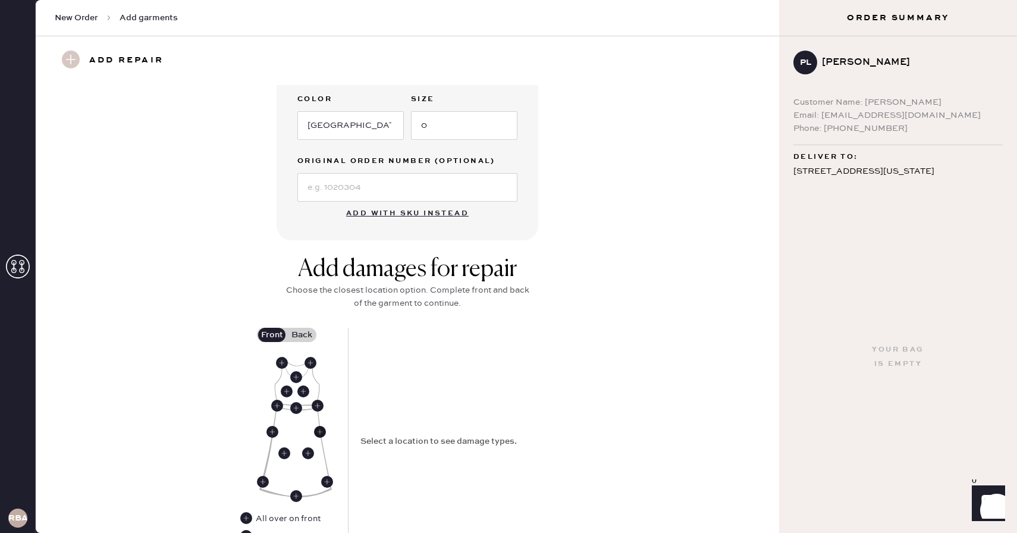
click at [319, 432] on use at bounding box center [320, 432] width 12 height 12
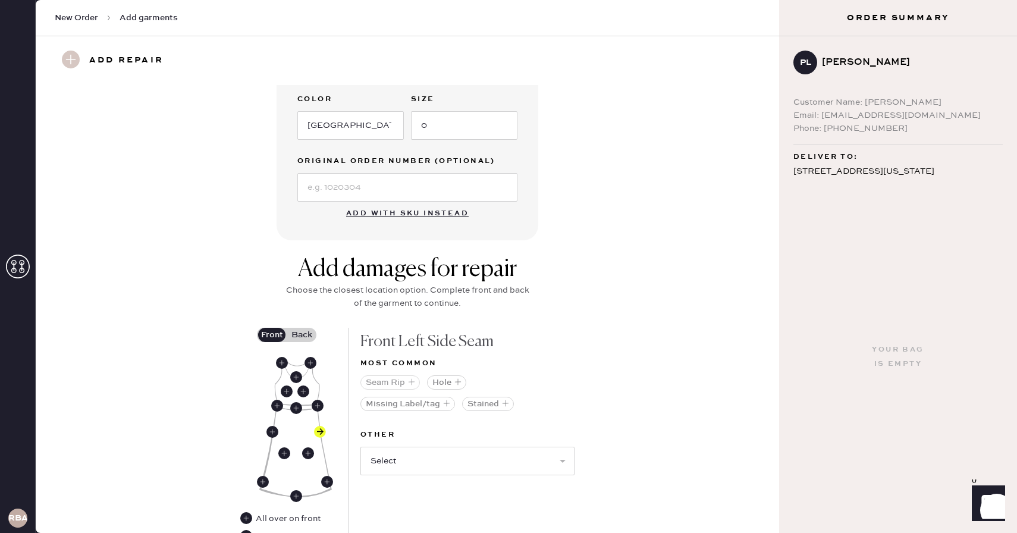
click at [408, 382] on icon "button" at bounding box center [411, 381] width 7 height 7
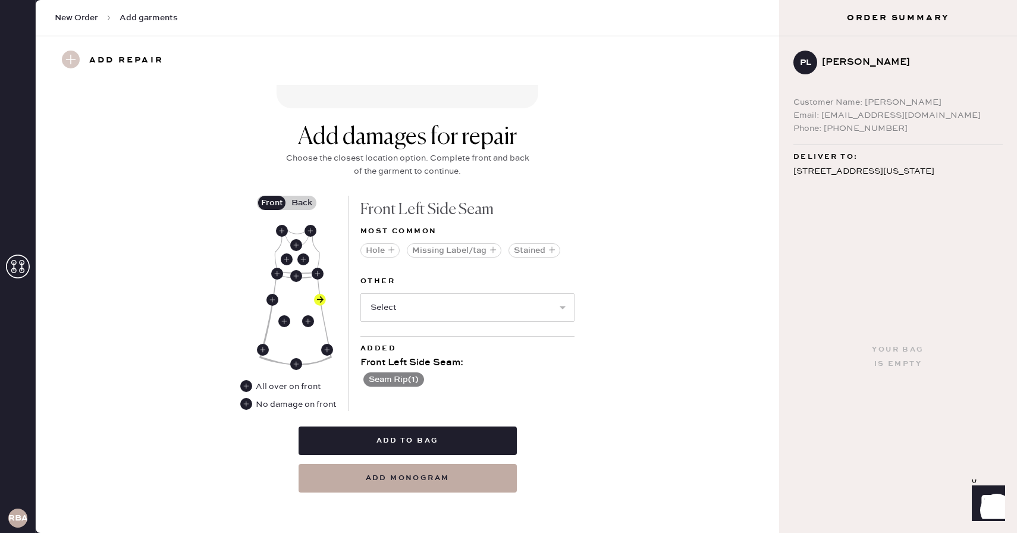
scroll to position [418, 0]
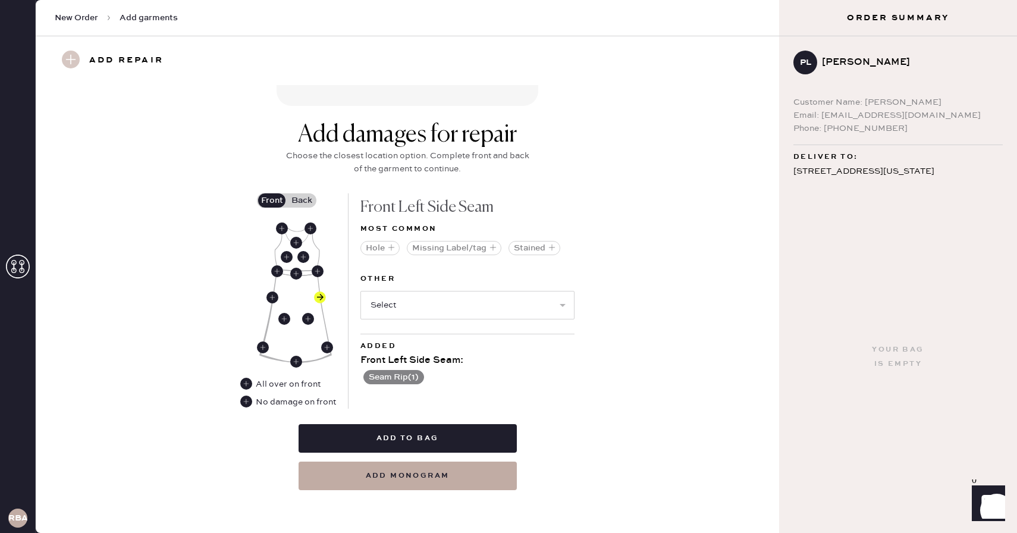
click at [301, 196] on label "Back" at bounding box center [302, 200] width 30 height 14
click at [301, 200] on input "Back" at bounding box center [301, 200] width 0 height 0
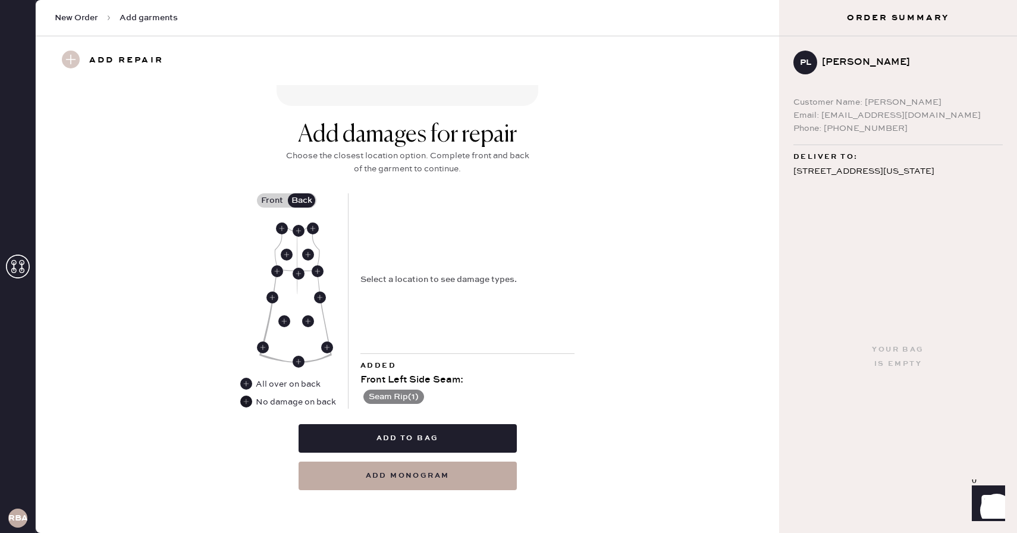
click at [243, 404] on use at bounding box center [246, 401] width 12 height 12
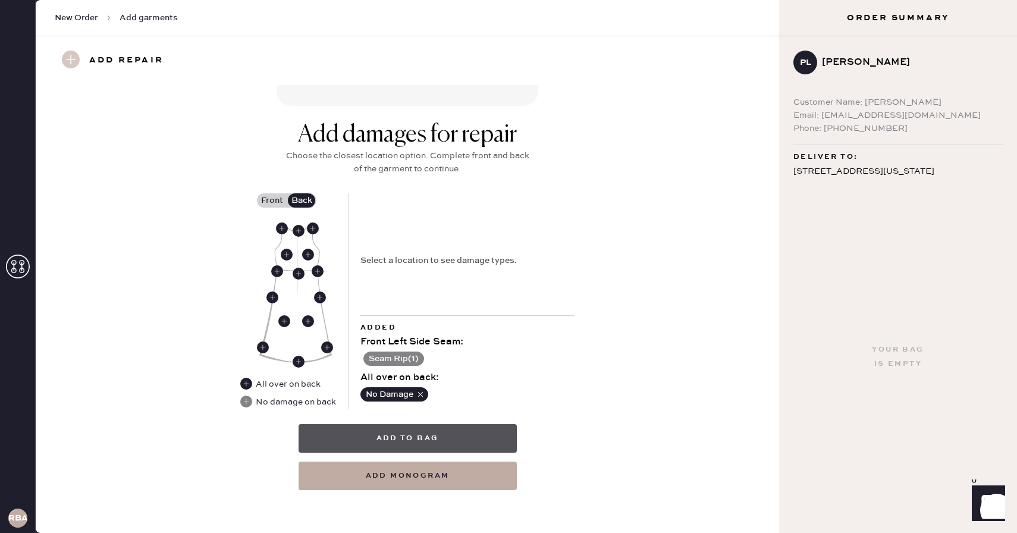
click at [421, 438] on button "Add to bag" at bounding box center [407, 438] width 218 height 29
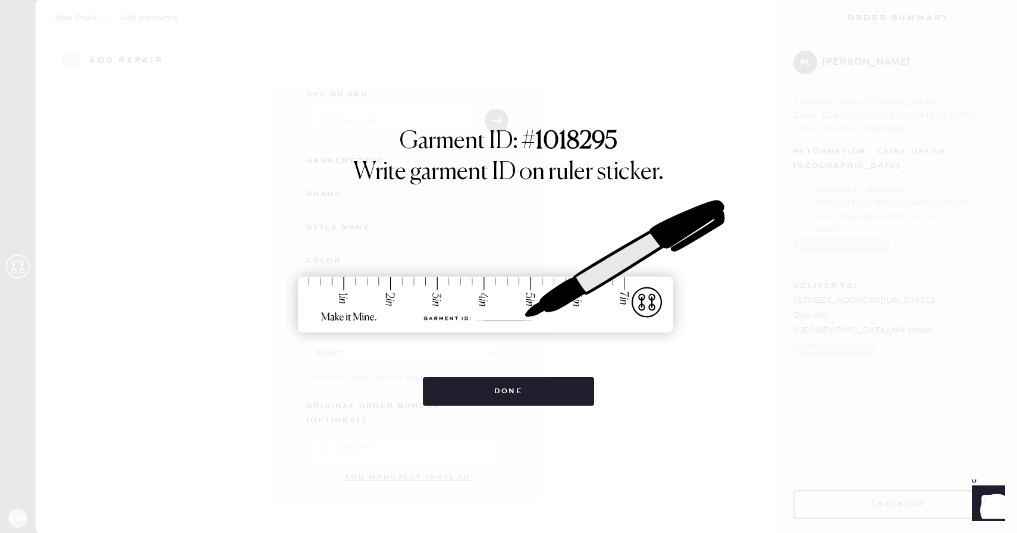
scroll to position [52, 0]
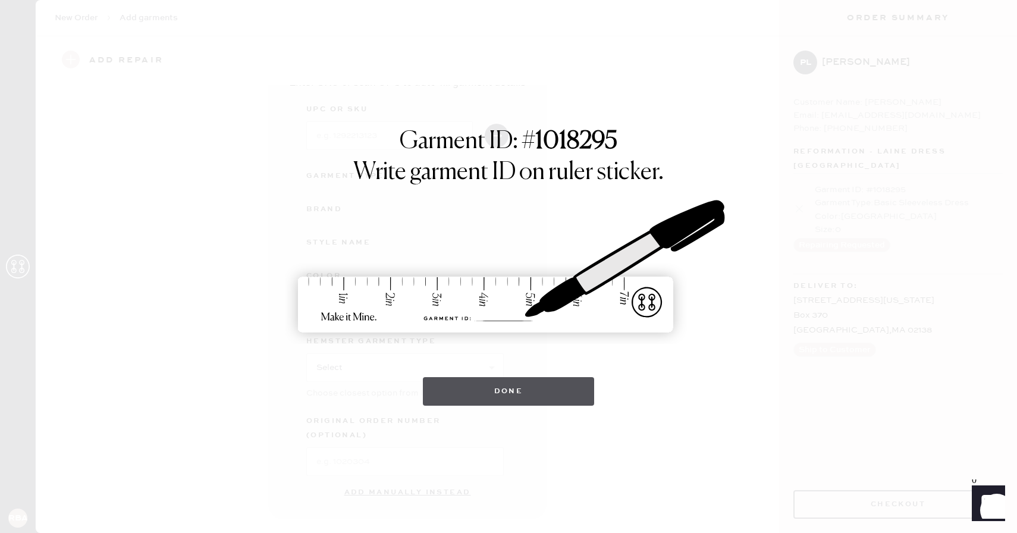
click at [475, 386] on button "Done" at bounding box center [509, 391] width 172 height 29
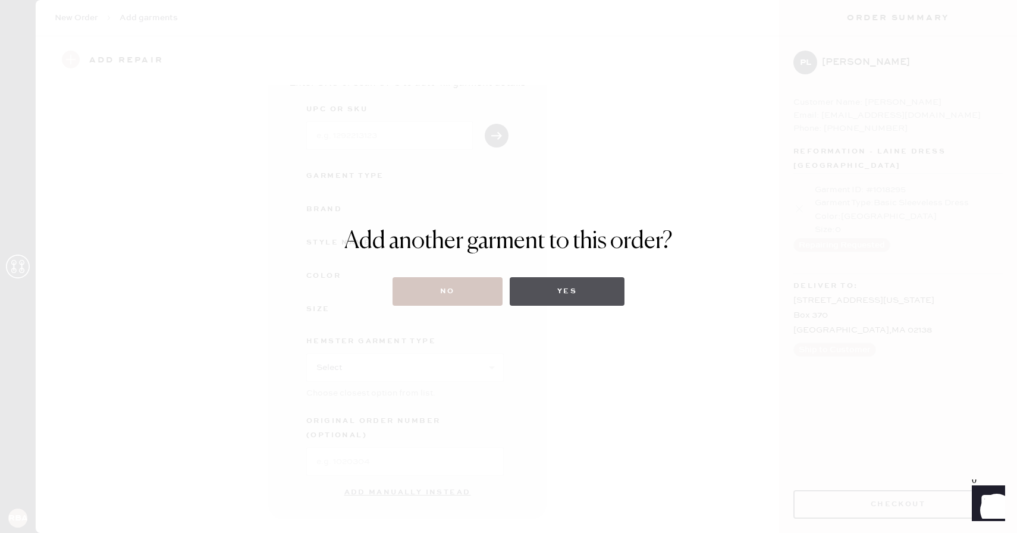
click at [559, 296] on button "Yes" at bounding box center [566, 291] width 115 height 29
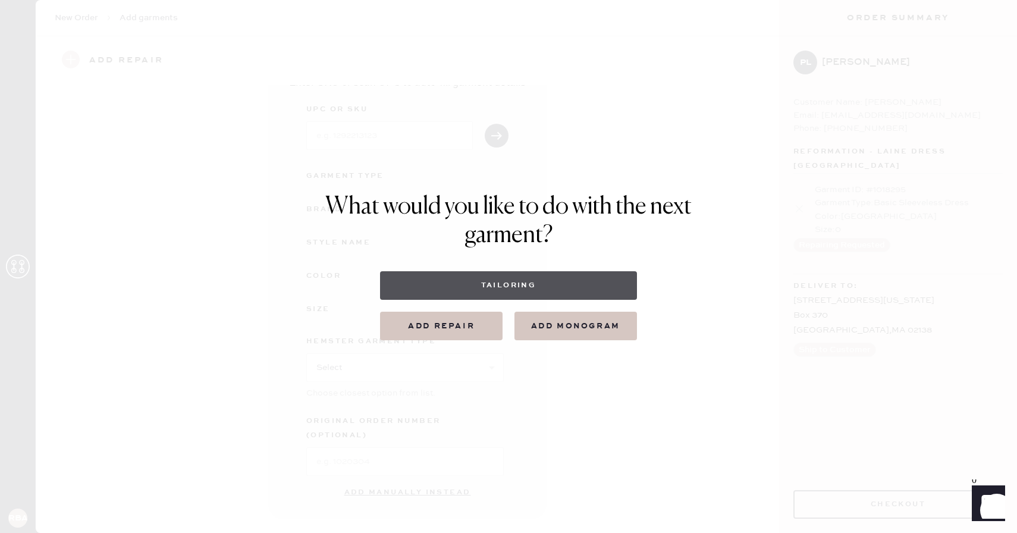
click at [505, 279] on button "Tailoring" at bounding box center [508, 285] width 256 height 29
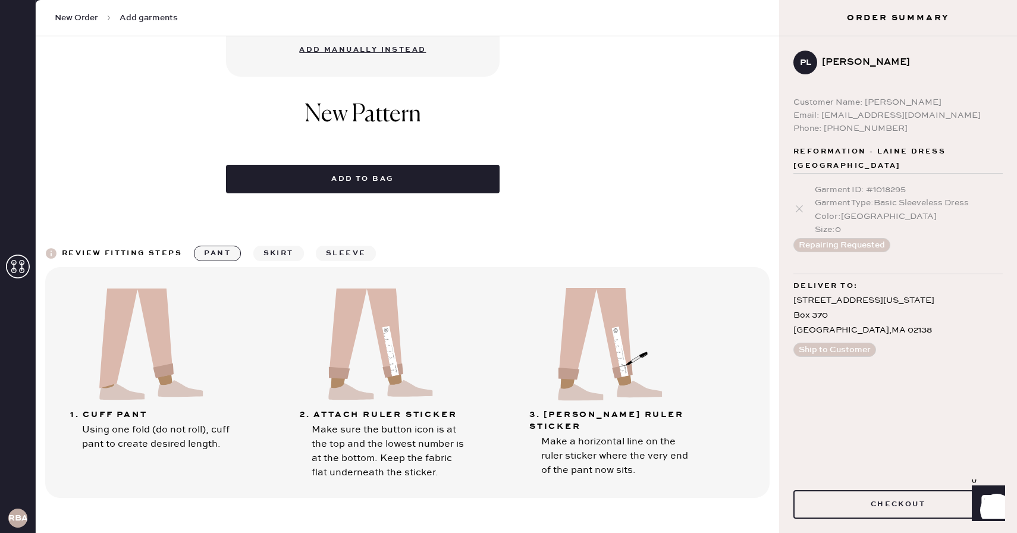
scroll to position [543, 0]
click at [338, 245] on button "sleeve" at bounding box center [346, 252] width 60 height 15
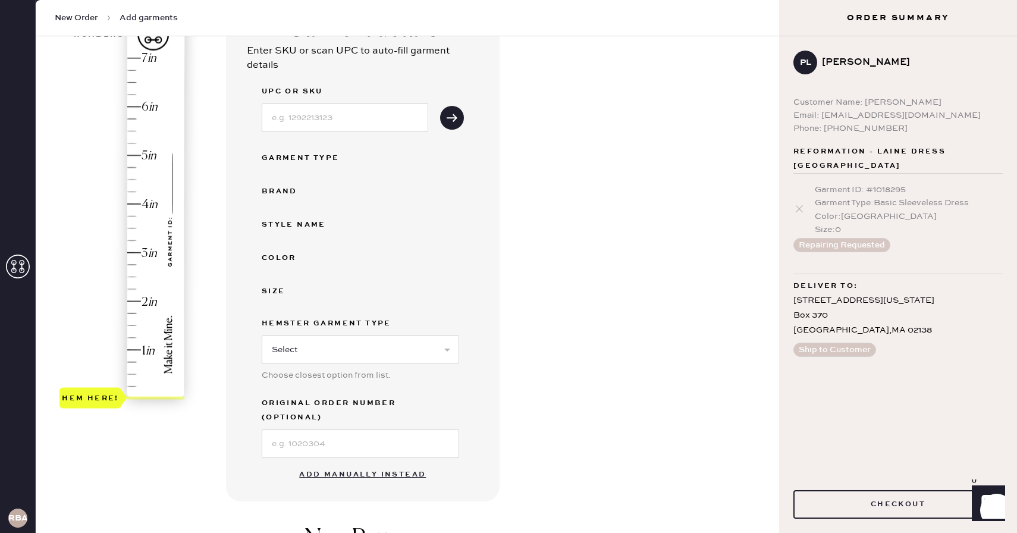
scroll to position [121, 0]
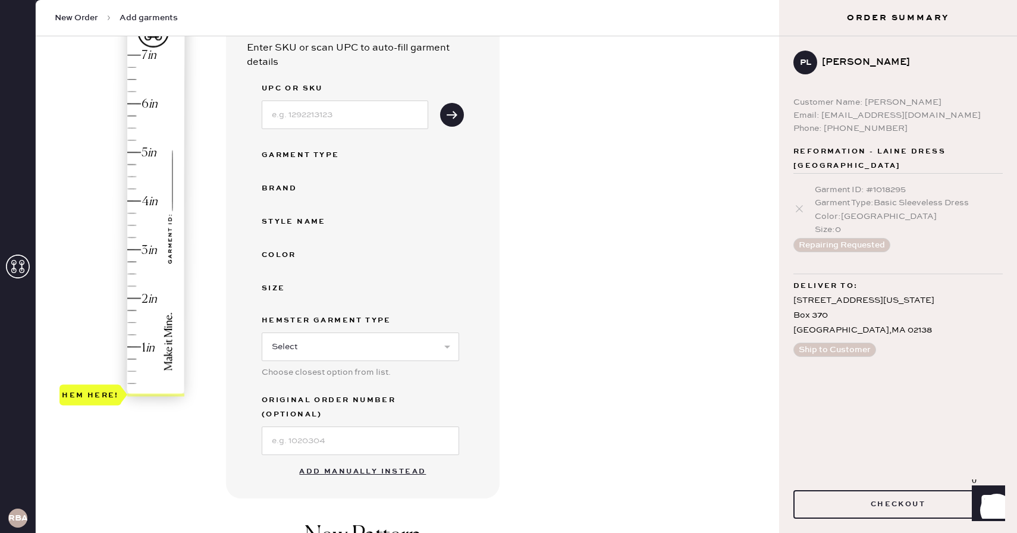
click at [372, 460] on button "Add manually instead" at bounding box center [362, 472] width 141 height 24
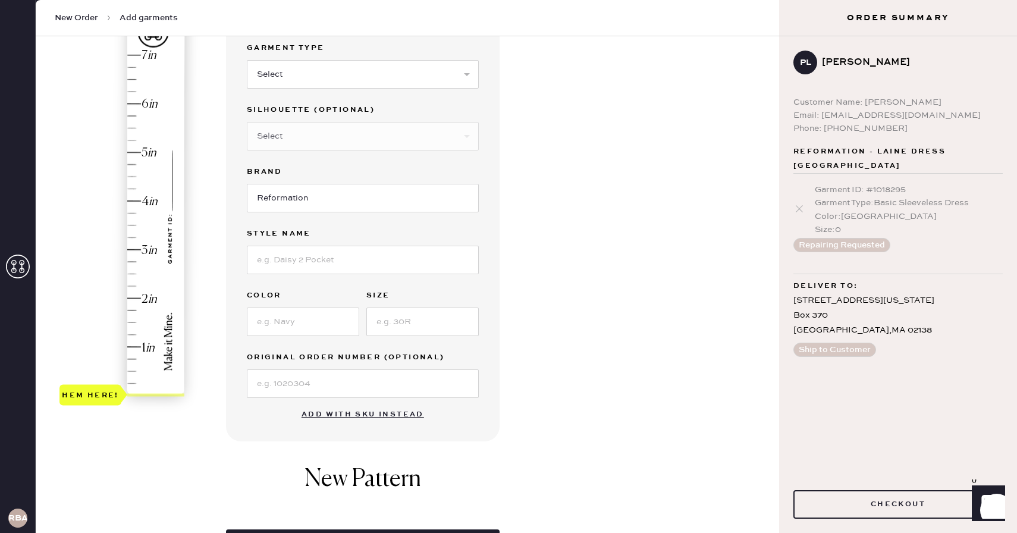
scroll to position [0, 0]
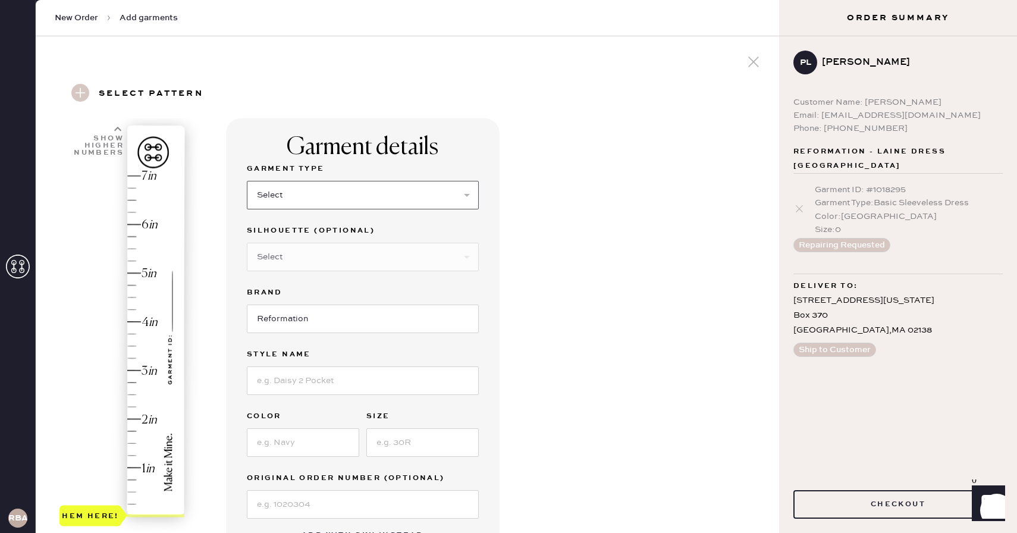
click at [261, 198] on select "Select Basic Skirt Jeans Leggings Pants Shorts Basic Sleeved Dress Basic Sleeve…" at bounding box center [363, 195] width 232 height 29
select select "7"
click at [247, 181] on select "Select Basic Skirt Jeans Leggings Pants Shorts Basic Sleeved Dress Basic Sleeve…" at bounding box center [363, 195] width 232 height 29
click at [289, 380] on input at bounding box center [363, 380] width 232 height 29
type input "Irisa Dress"
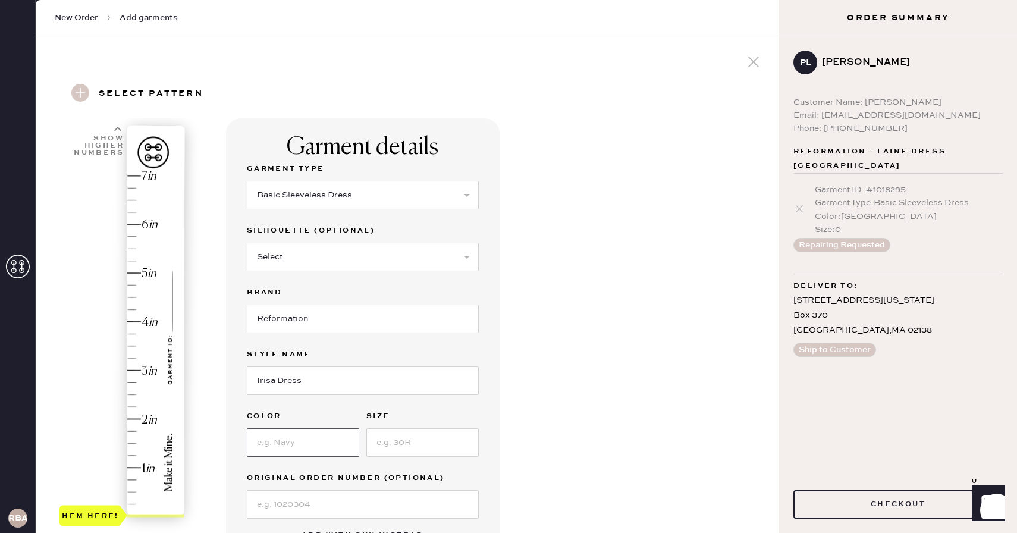
click at [320, 433] on input at bounding box center [303, 442] width 112 height 29
click at [329, 445] on input "Chrysanthemum" at bounding box center [303, 442] width 112 height 29
type input "Chrysanthemum"
click at [408, 441] on input at bounding box center [422, 442] width 112 height 29
type input "0"
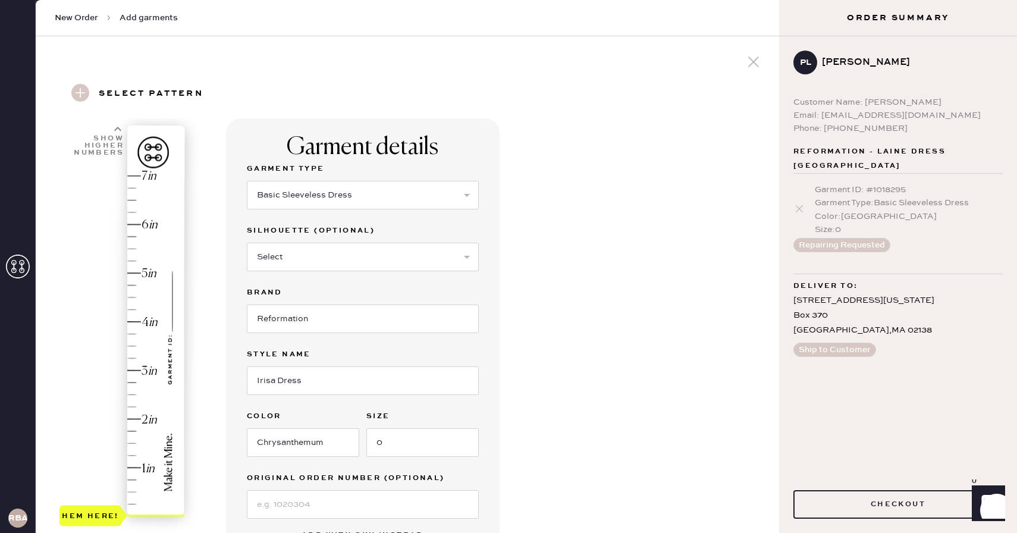
click at [565, 365] on div "Garment details Garment Type Select Basic Skirt Jeans Leggings Pants Shorts Bas…" at bounding box center [497, 455] width 543 height 675
click at [398, 441] on input "0" at bounding box center [422, 442] width 112 height 29
type input "0"
click at [528, 461] on div "Garment details Garment Type Select Basic Skirt Jeans Leggings Pants Shorts Bas…" at bounding box center [497, 455] width 543 height 675
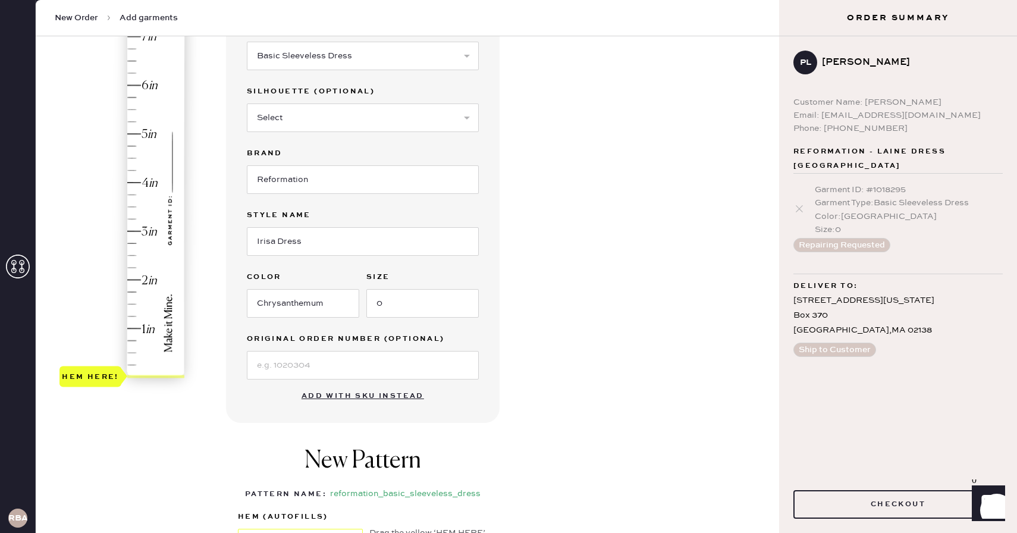
scroll to position [137, 0]
type input "1"
click at [137, 332] on div "Hem here!" at bounding box center [122, 209] width 127 height 351
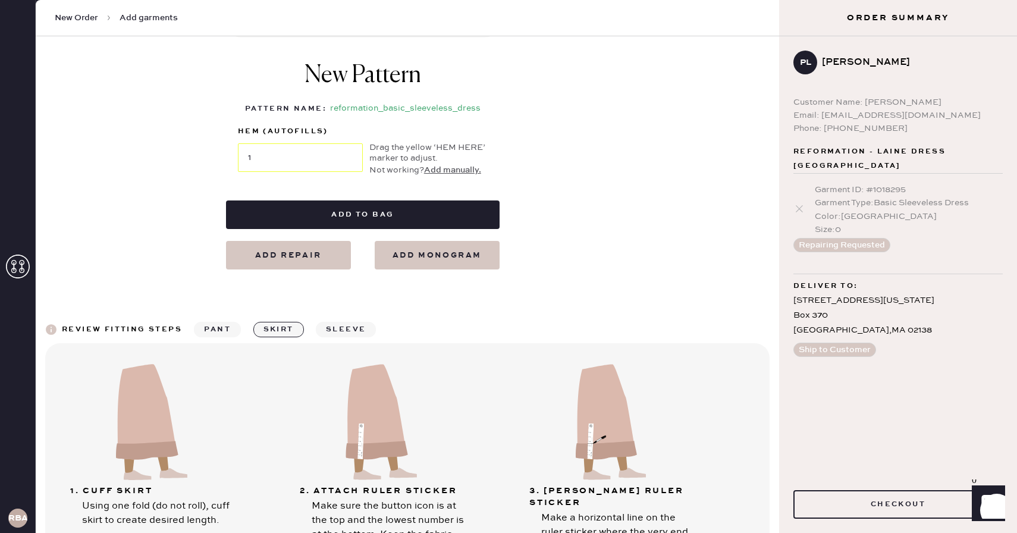
scroll to position [527, 0]
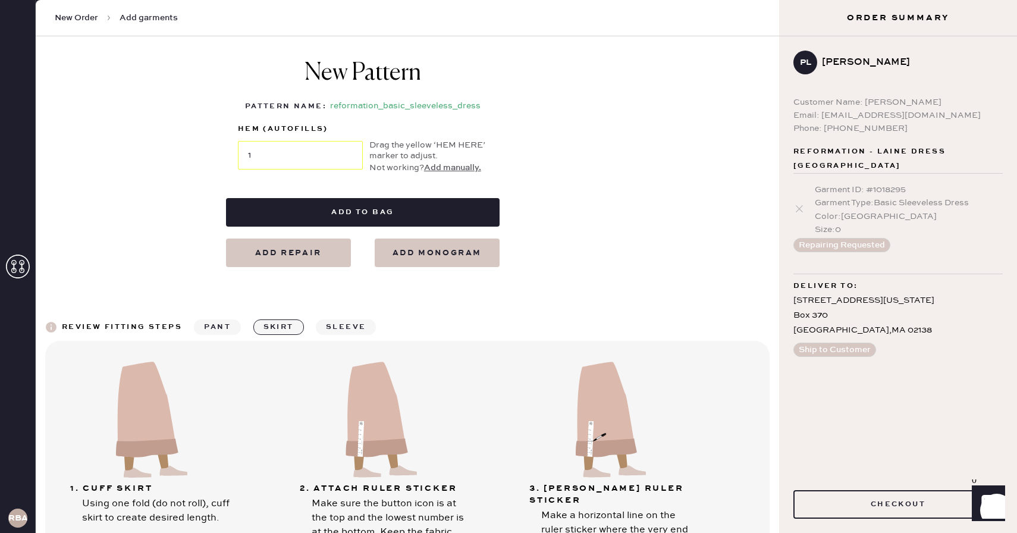
click at [349, 322] on button "sleeve" at bounding box center [346, 326] width 60 height 15
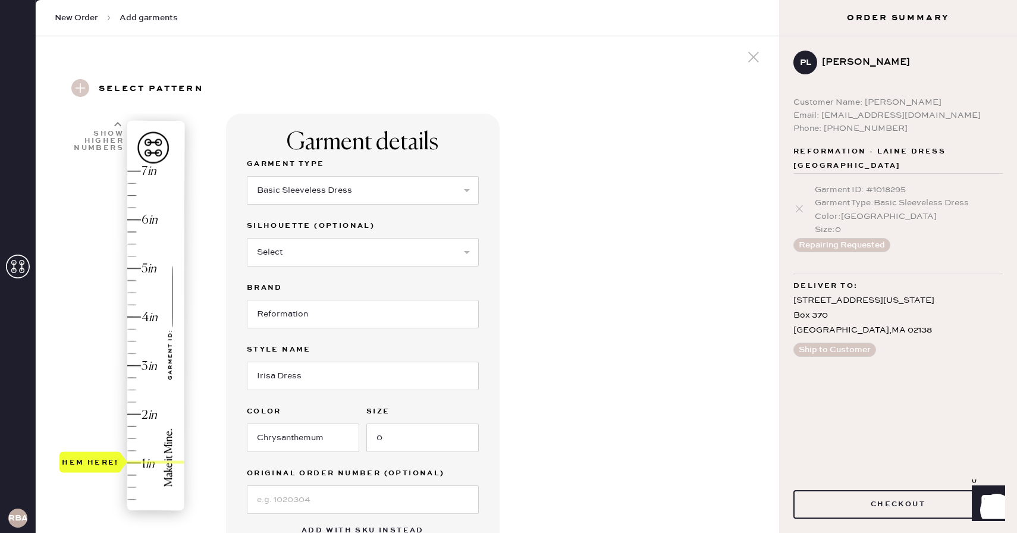
scroll to position [0, 0]
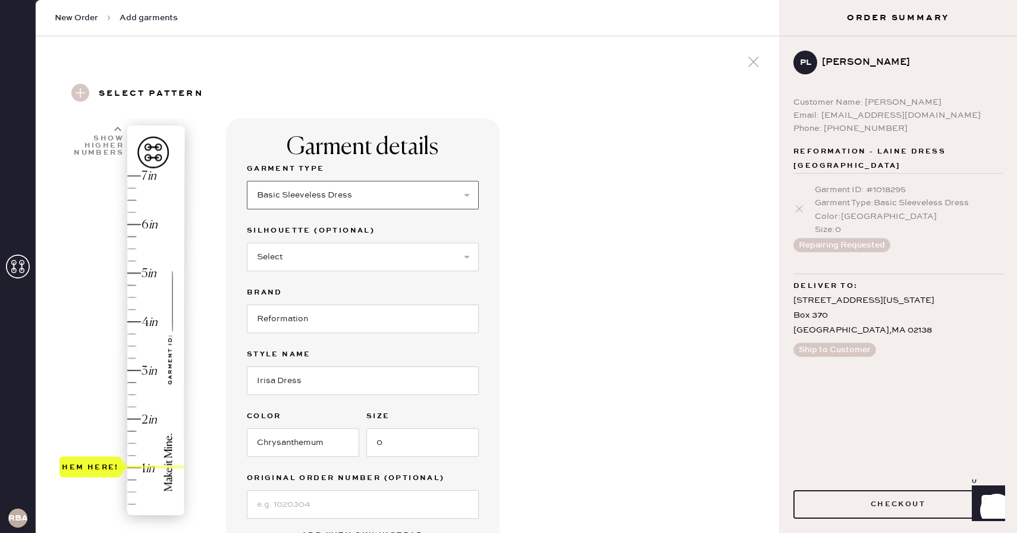
click at [310, 191] on select "Select Basic Skirt Jeans Leggings Pants Shorts Basic Sleeved Dress Basic Sleeve…" at bounding box center [363, 195] width 232 height 29
select select "6"
click at [247, 181] on select "Select Basic Skirt Jeans Leggings Pants Shorts Basic Sleeved Dress Basic Sleeve…" at bounding box center [363, 195] width 232 height 29
click at [506, 211] on div "Garment details Garment Type Select Basic Skirt Jeans Leggings Pants Shorts Bas…" at bounding box center [497, 472] width 543 height 709
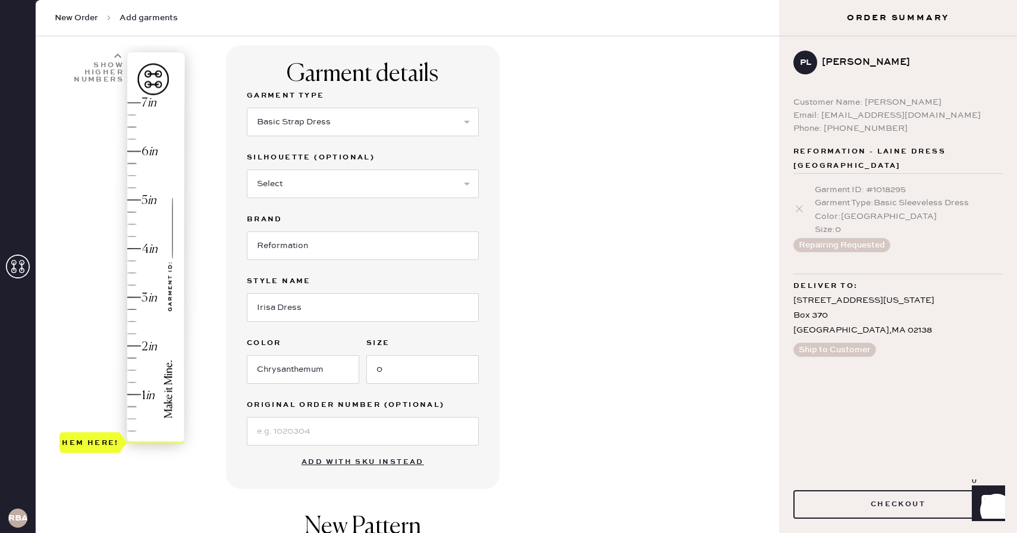
type input "1"
click at [131, 394] on div "Hem here!" at bounding box center [122, 272] width 127 height 351
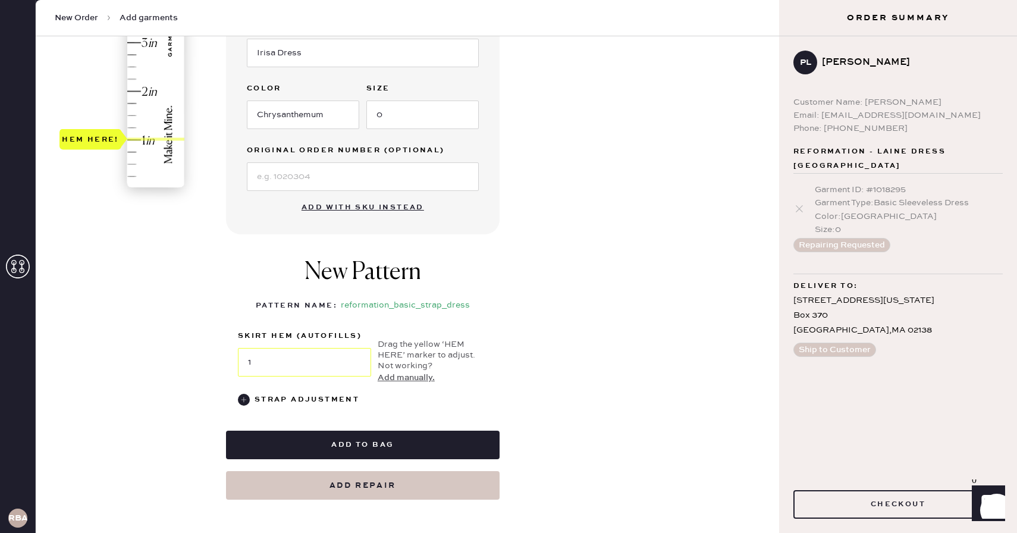
scroll to position [332, 0]
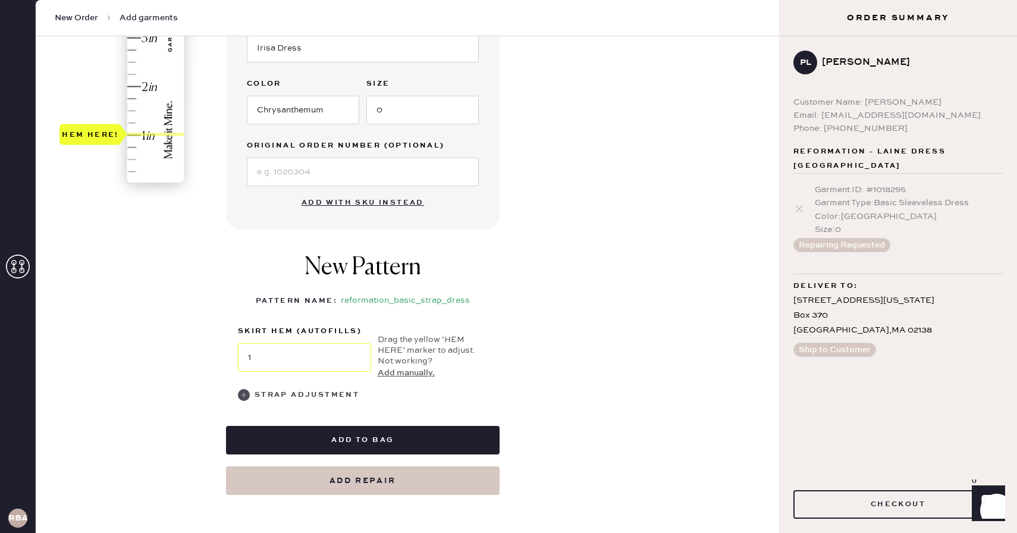
click at [270, 392] on div "Strap Adjustment" at bounding box center [306, 395] width 105 height 14
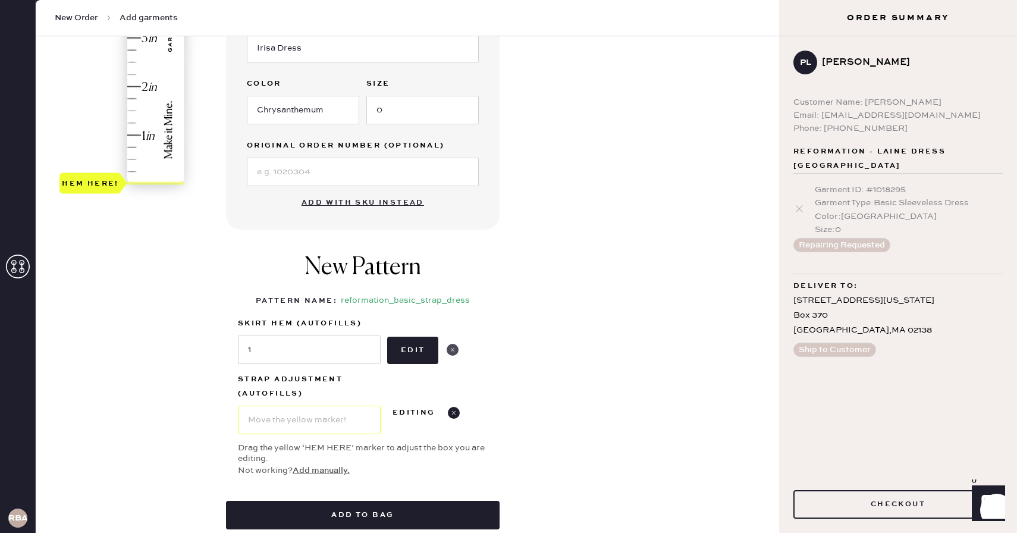
click at [452, 352] on use at bounding box center [452, 350] width 12 height 12
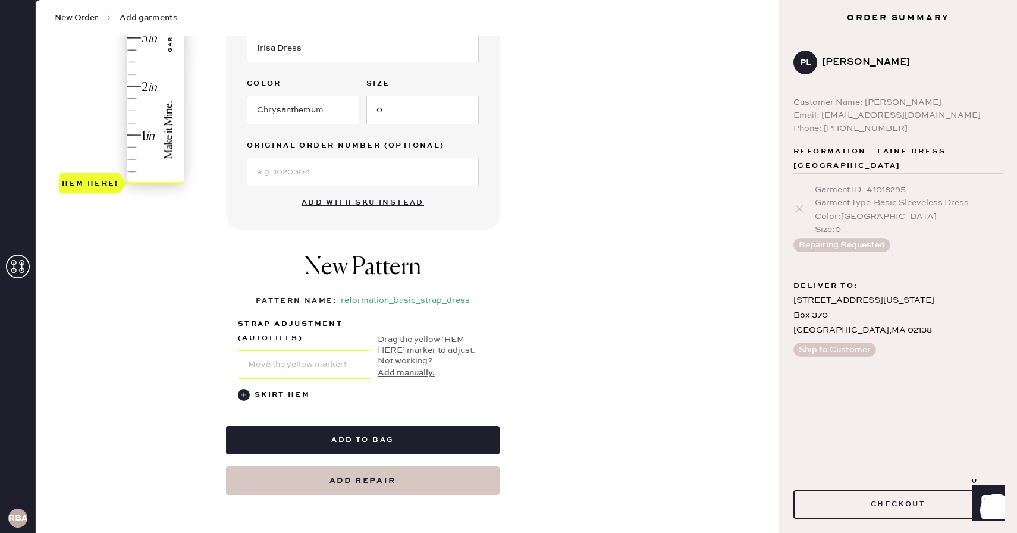
type input "1"
click at [137, 135] on div "Hem here!" at bounding box center [122, 13] width 127 height 351
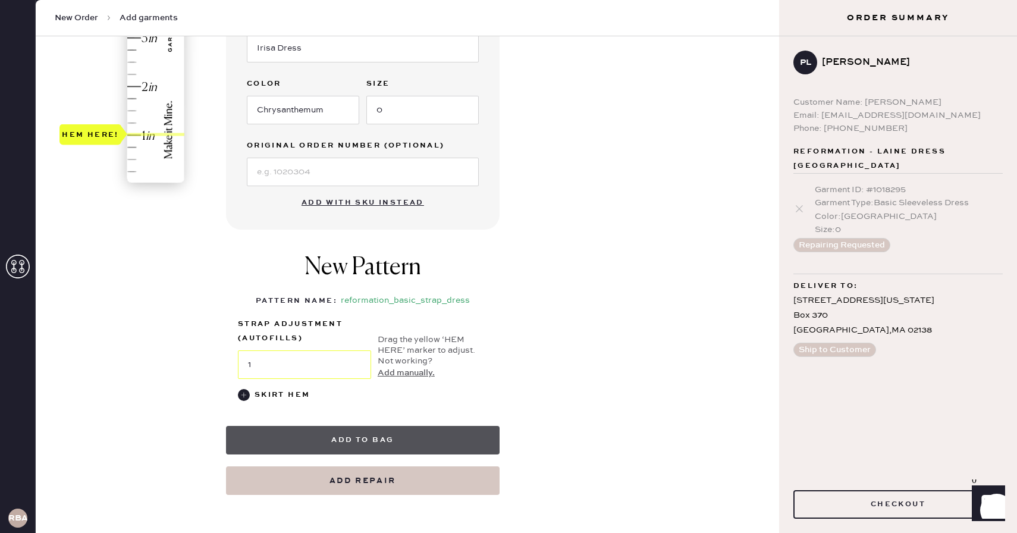
click at [300, 432] on button "Add to bag" at bounding box center [362, 440] width 273 height 29
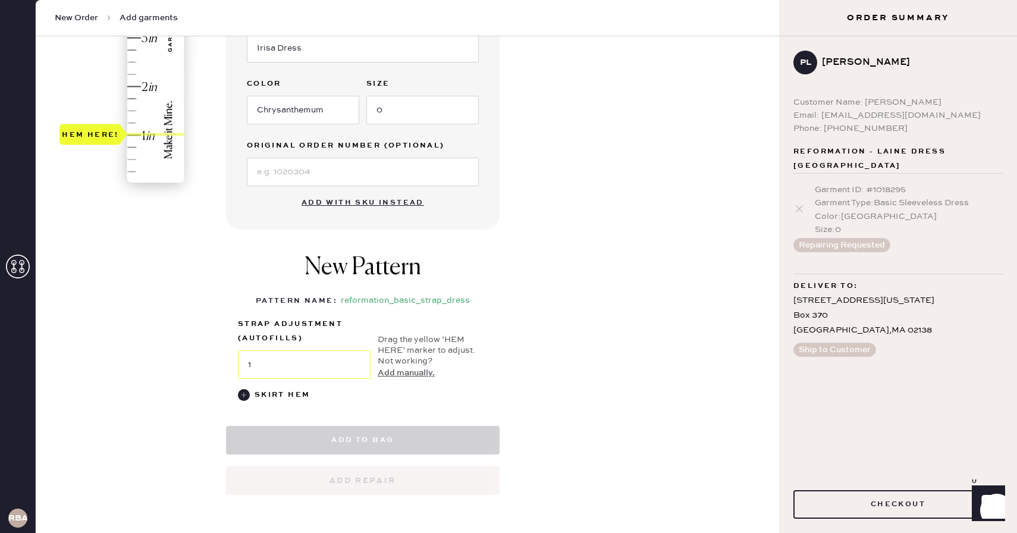
select select "6"
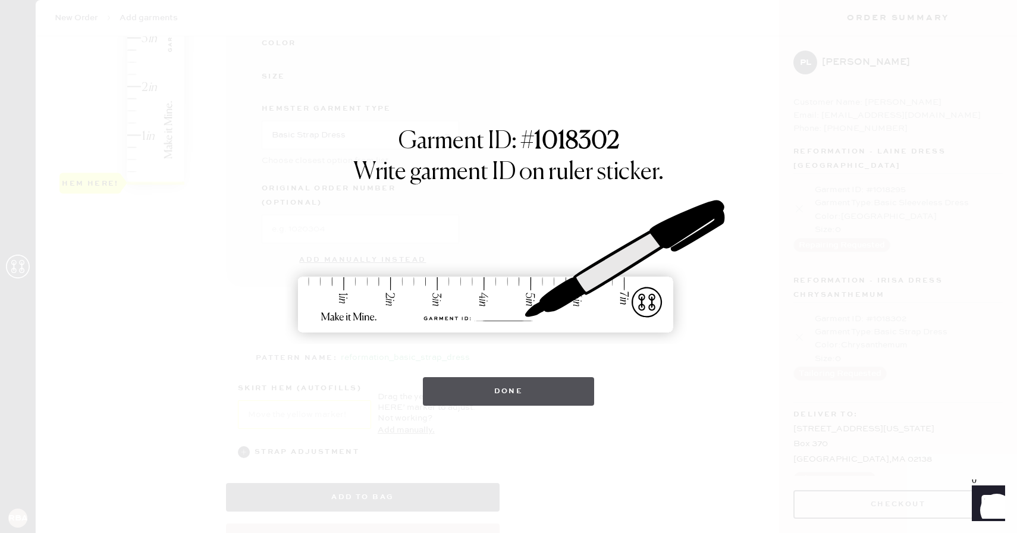
click at [499, 394] on button "Done" at bounding box center [509, 391] width 172 height 29
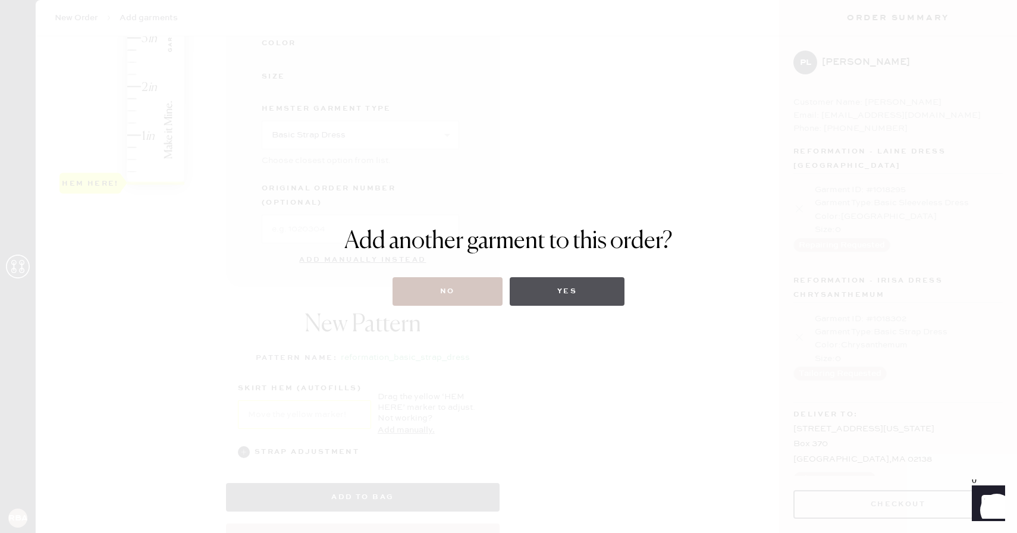
click at [595, 287] on button "Yes" at bounding box center [566, 291] width 115 height 29
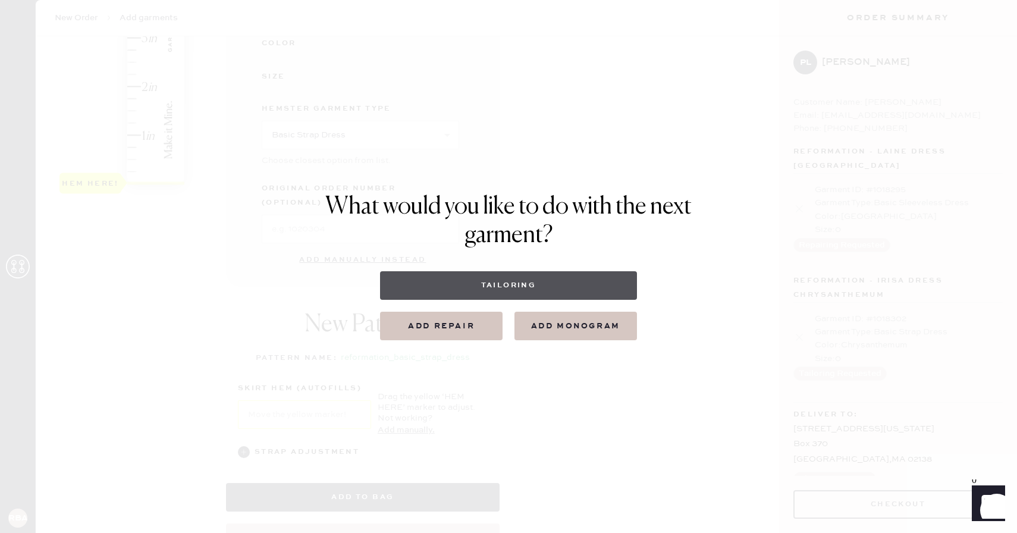
click at [524, 285] on button "Tailoring" at bounding box center [508, 285] width 256 height 29
select select
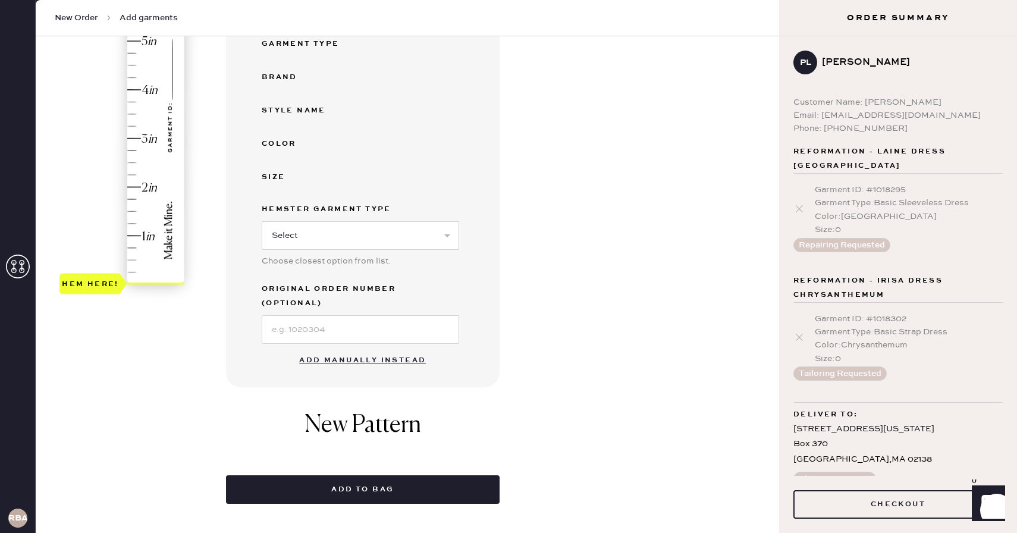
scroll to position [278, 0]
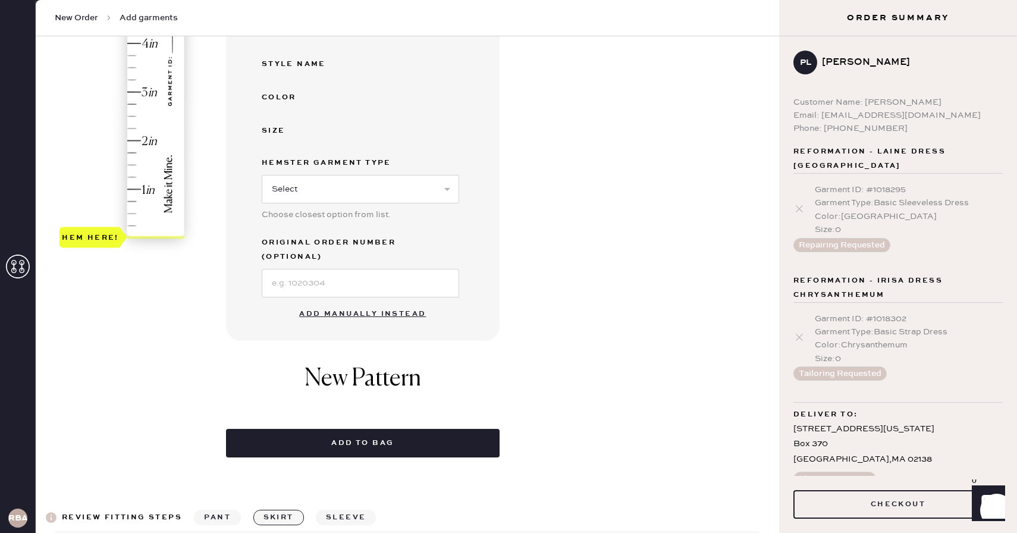
click at [376, 302] on button "Add manually instead" at bounding box center [362, 314] width 141 height 24
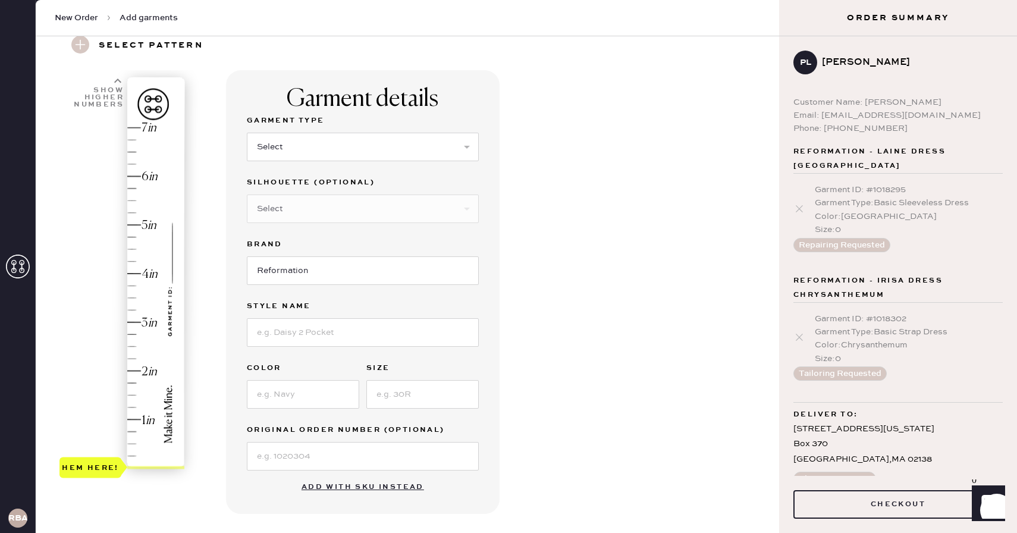
scroll to position [51, 0]
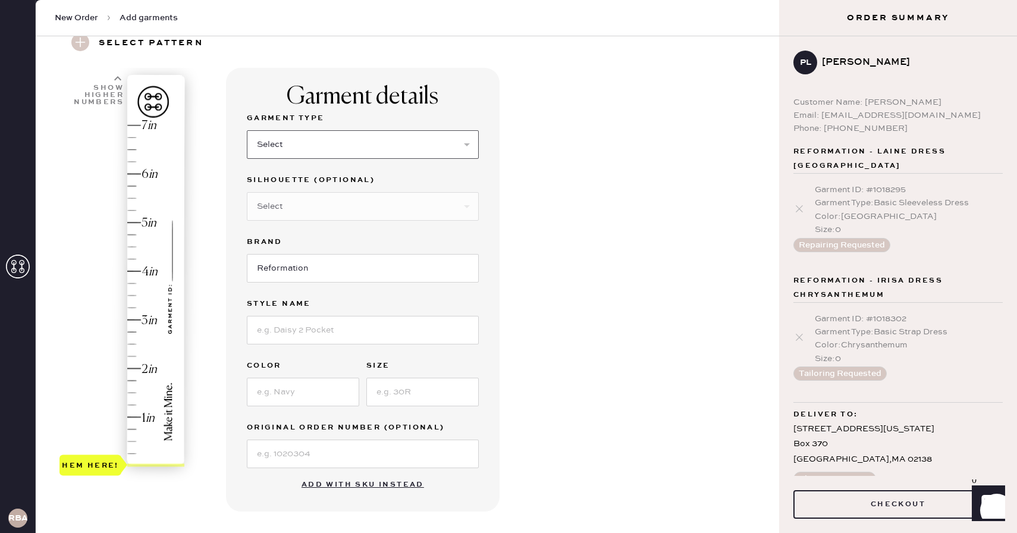
click at [336, 140] on select "Select Basic Skirt Jeans Leggings Pants Shorts Basic Sleeved Dress Basic Sleeve…" at bounding box center [363, 144] width 232 height 29
select select "6"
click at [247, 130] on select "Select Basic Skirt Jeans Leggings Pants Shorts Basic Sleeved Dress Basic Sleeve…" at bounding box center [363, 144] width 232 height 29
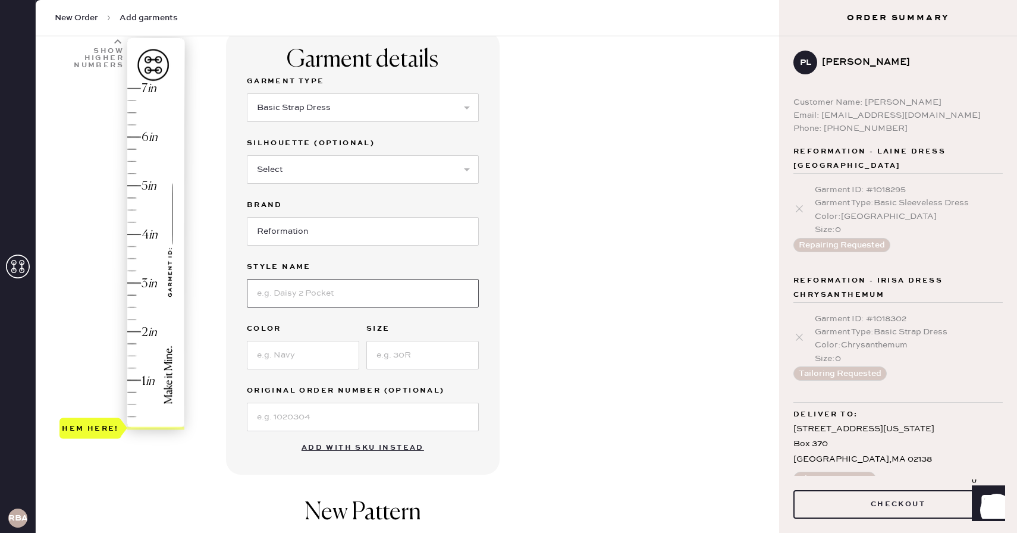
click at [319, 297] on input at bounding box center [363, 293] width 232 height 29
type input "Irisa Dress"
click at [309, 359] on input at bounding box center [303, 355] width 112 height 29
type input "black"
click at [428, 352] on input at bounding box center [422, 355] width 112 height 29
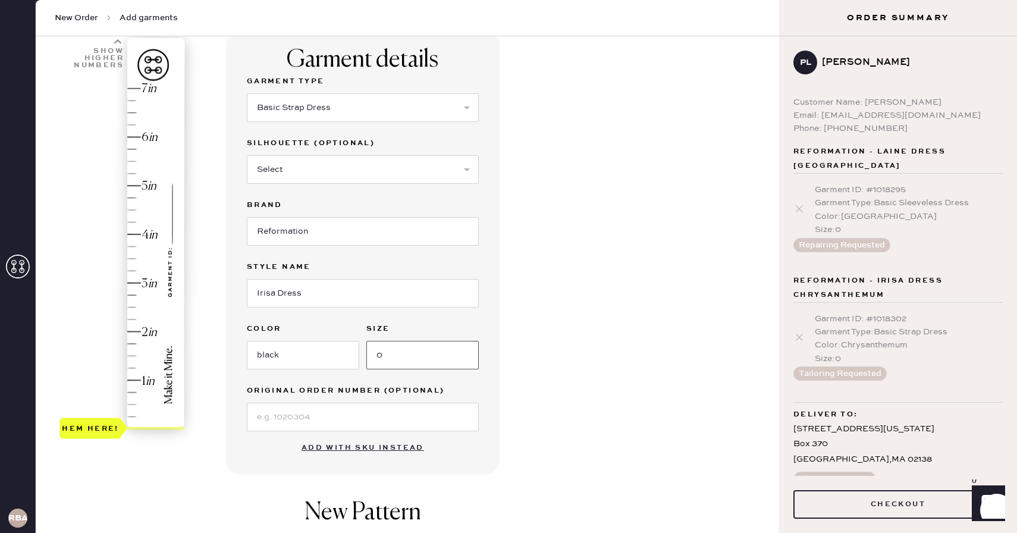
type input "0"
click at [539, 342] on div "Garment details Garment Type Select Basic Skirt Jeans Leggings Pants Shorts Bas…" at bounding box center [497, 385] width 543 height 709
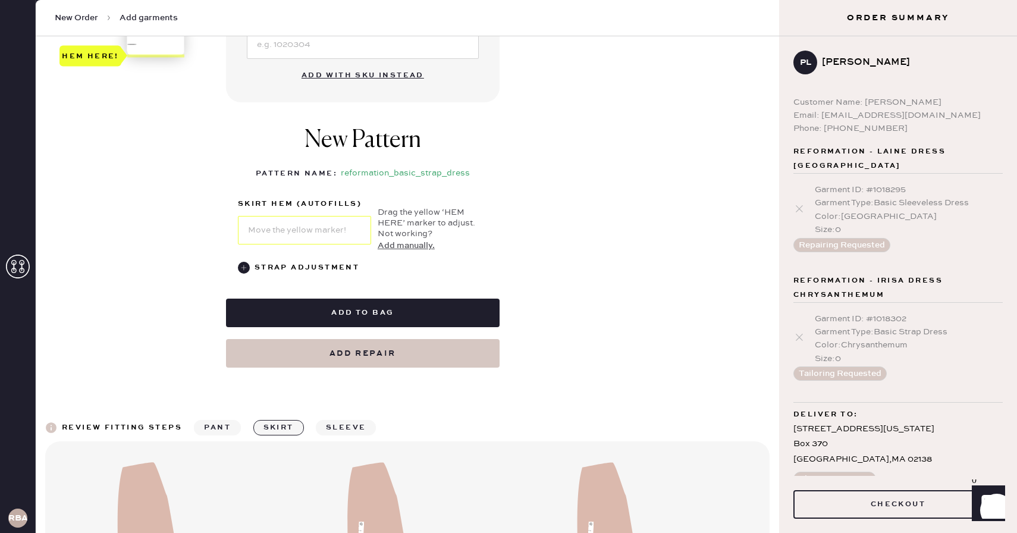
scroll to position [461, 0]
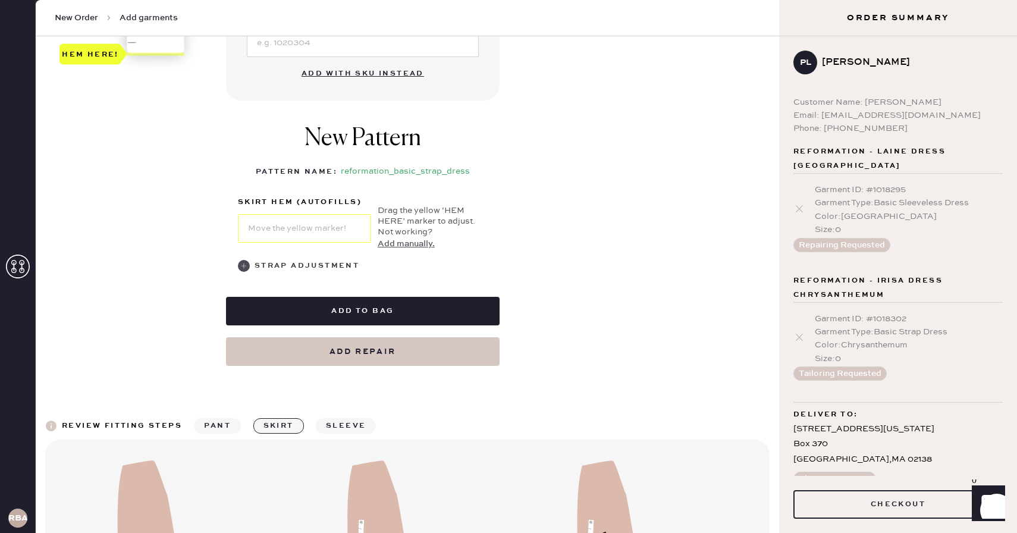
click at [247, 262] on use at bounding box center [244, 266] width 12 height 12
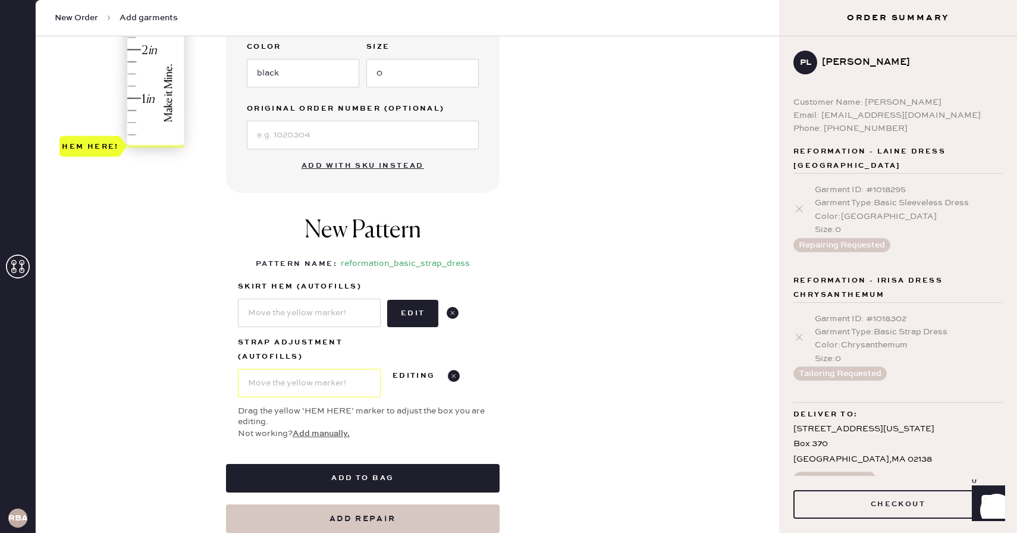
scroll to position [301, 0]
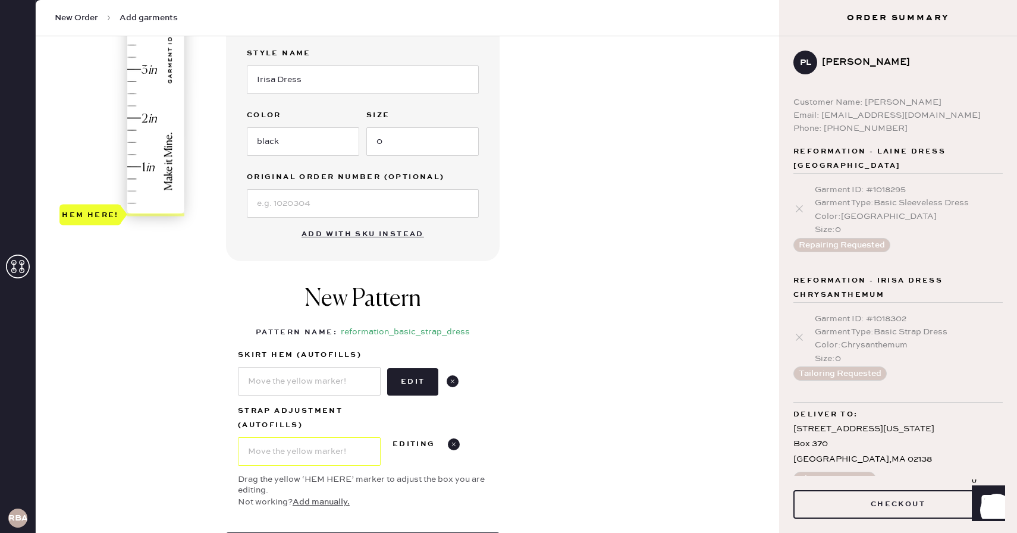
type input "1"
click at [138, 166] on div "Hem here!" at bounding box center [122, 45] width 127 height 351
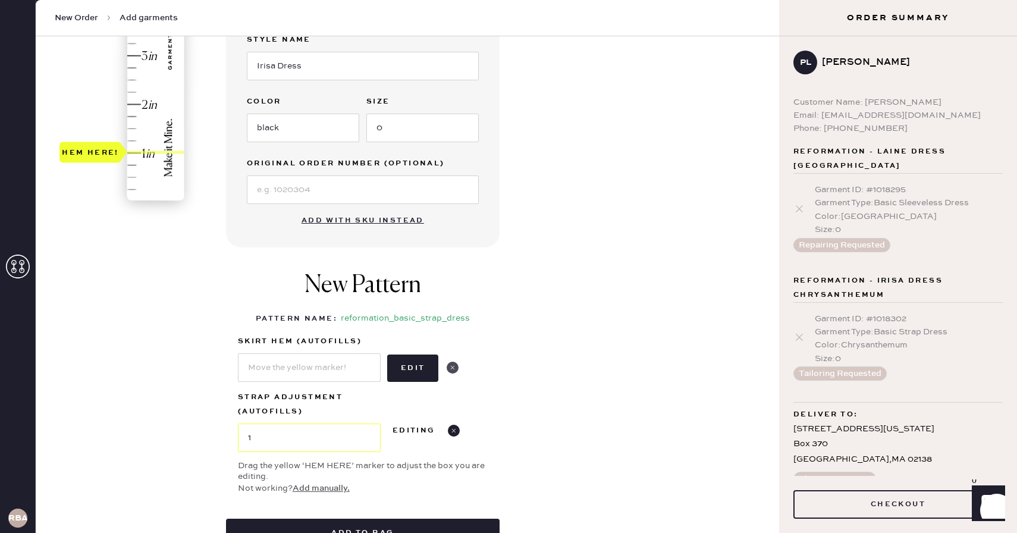
click at [456, 367] on use at bounding box center [452, 367] width 12 height 12
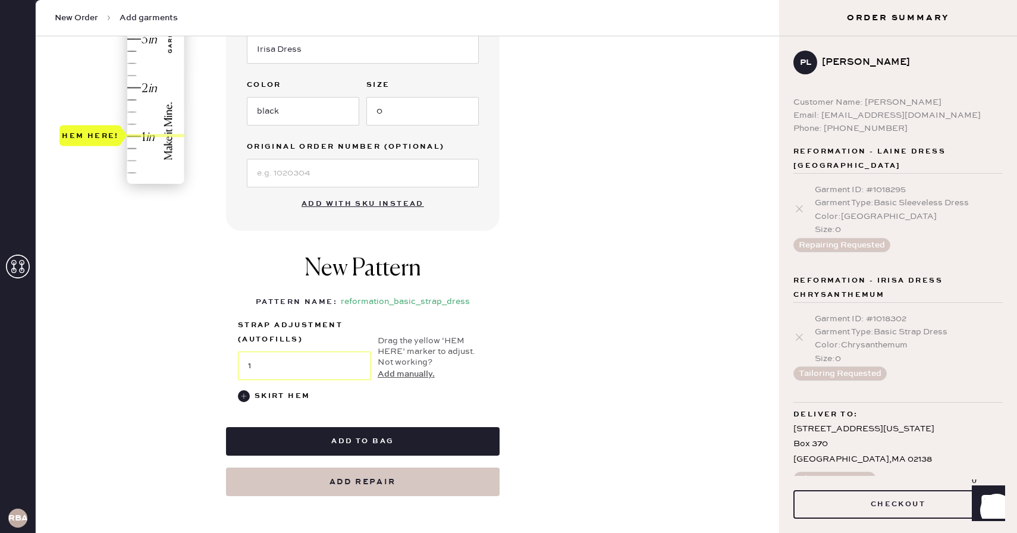
scroll to position [336, 0]
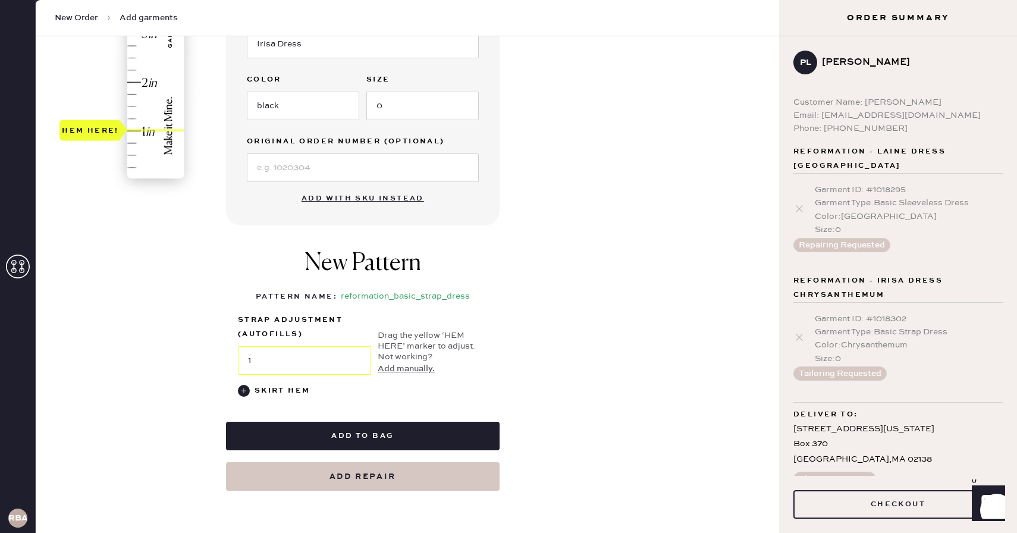
click at [359, 477] on button "Add repair" at bounding box center [362, 476] width 273 height 29
select select "6"
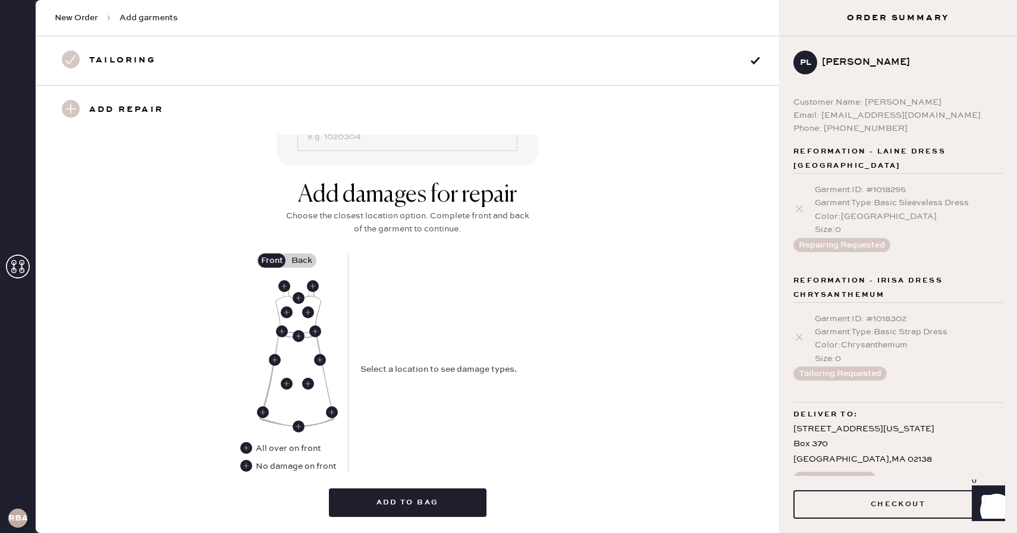
scroll to position [380, 0]
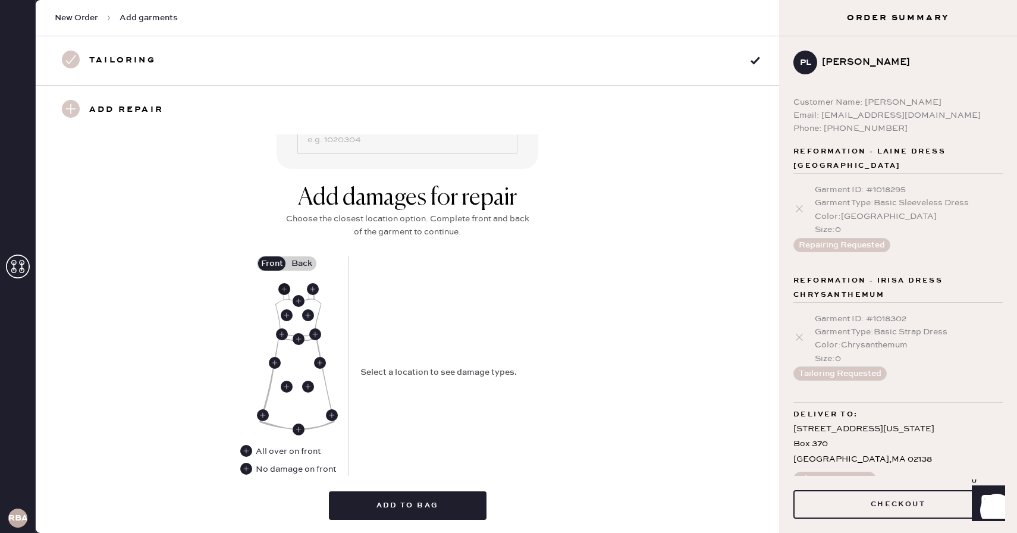
click at [282, 289] on use at bounding box center [284, 289] width 12 height 12
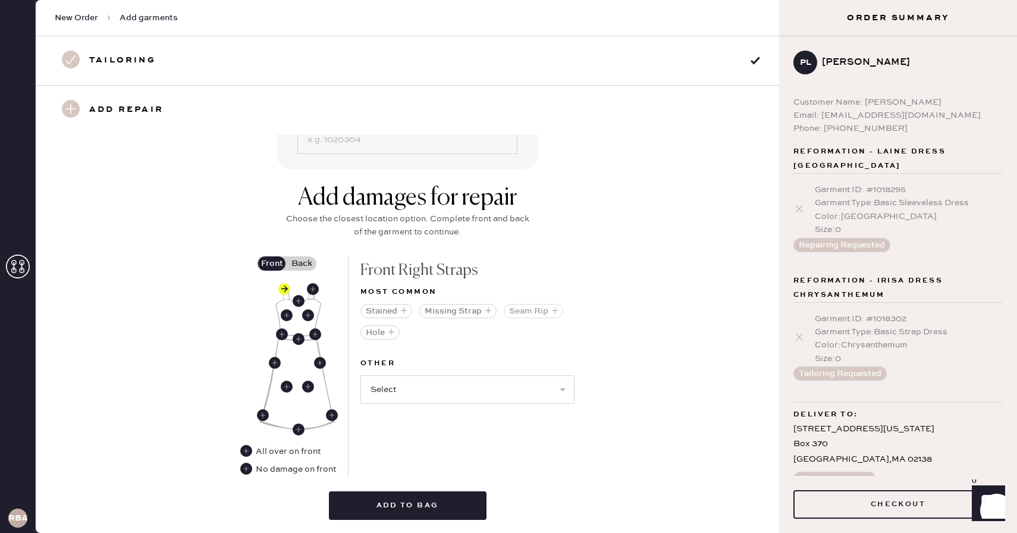
click at [554, 311] on icon "button" at bounding box center [554, 310] width 7 height 7
click at [303, 263] on label "Back" at bounding box center [302, 263] width 30 height 14
click at [301, 263] on input "Back" at bounding box center [301, 263] width 0 height 0
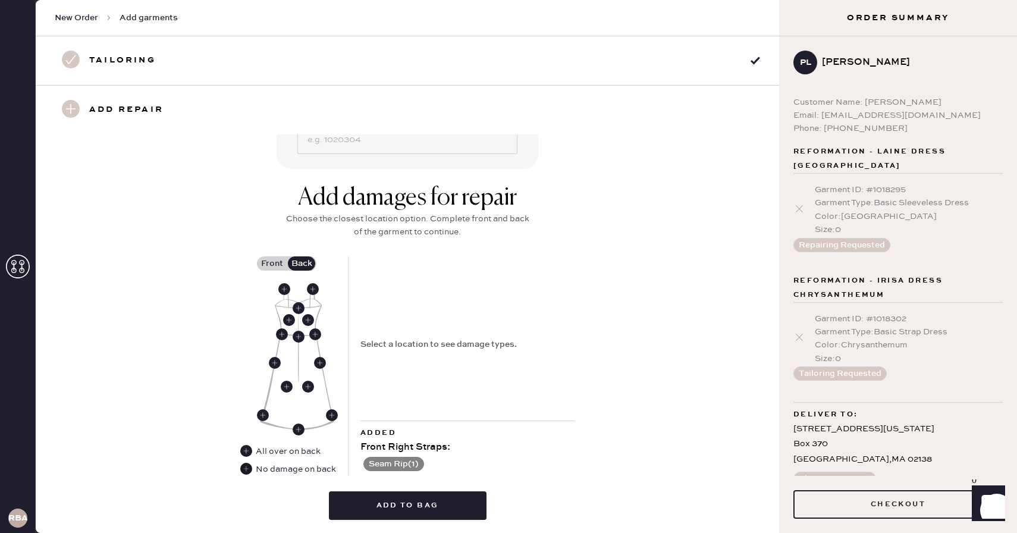
click at [247, 463] on use at bounding box center [246, 469] width 12 height 12
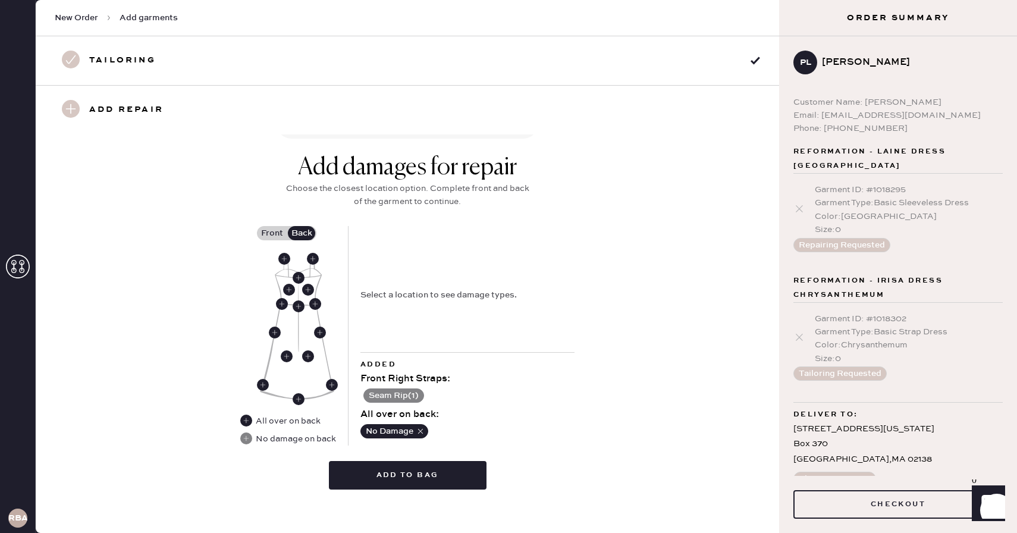
scroll to position [419, 0]
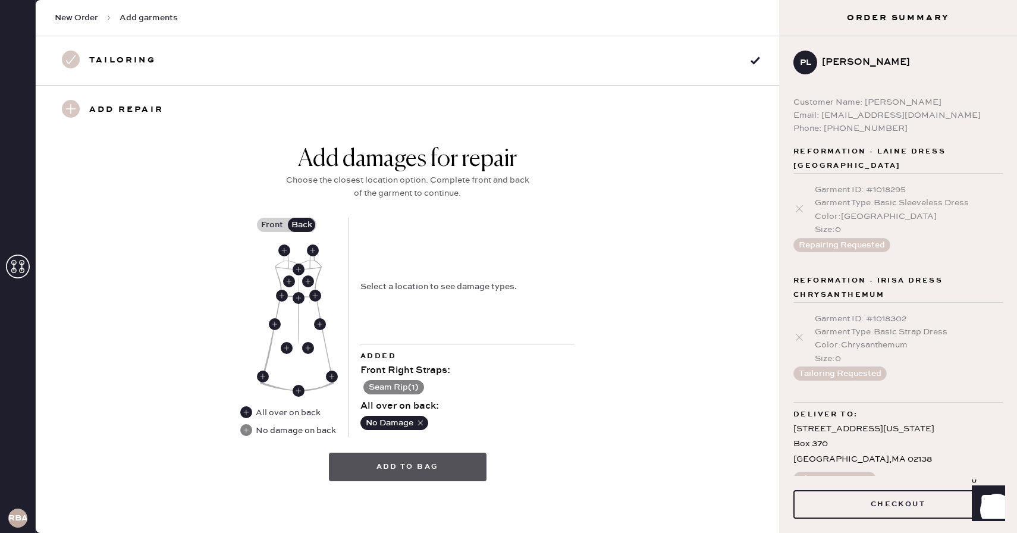
click at [398, 469] on button "Add to bag" at bounding box center [408, 466] width 158 height 29
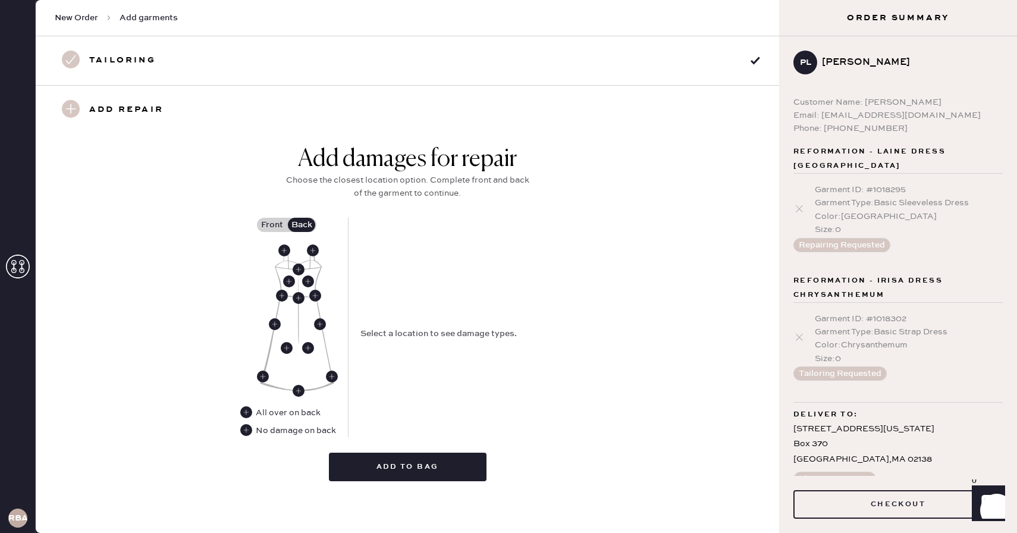
scroll to position [45, 0]
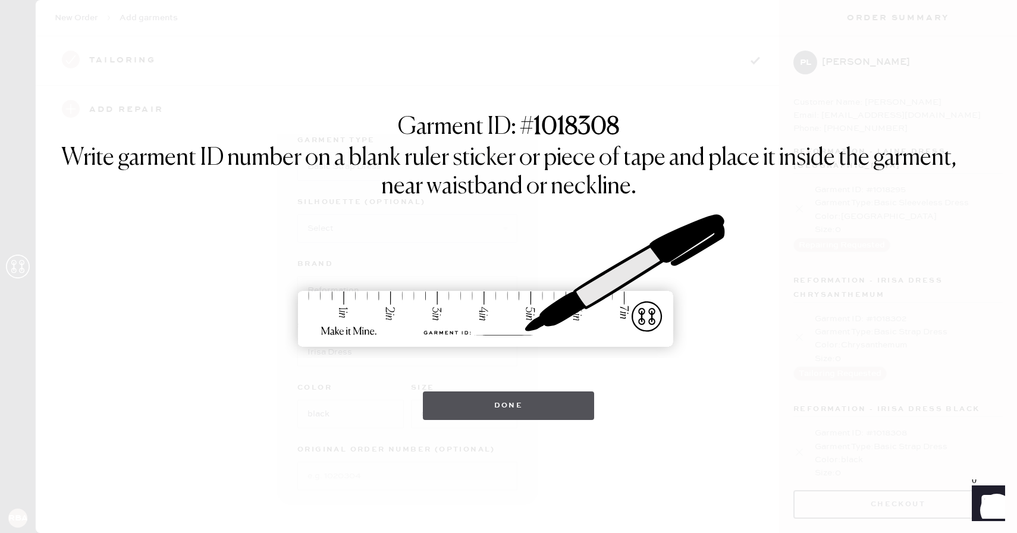
click at [503, 408] on button "Done" at bounding box center [509, 405] width 172 height 29
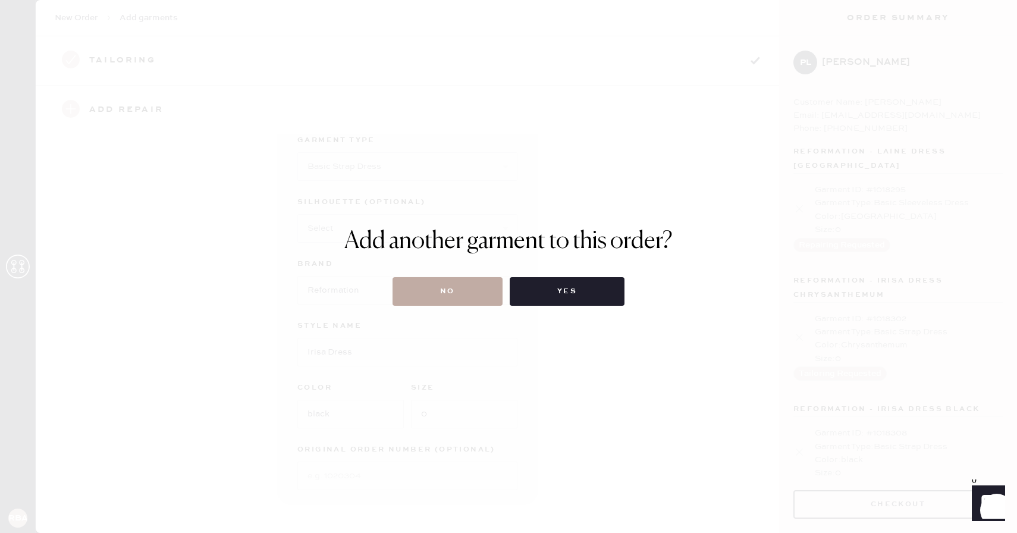
click at [449, 291] on button "No" at bounding box center [447, 291] width 110 height 29
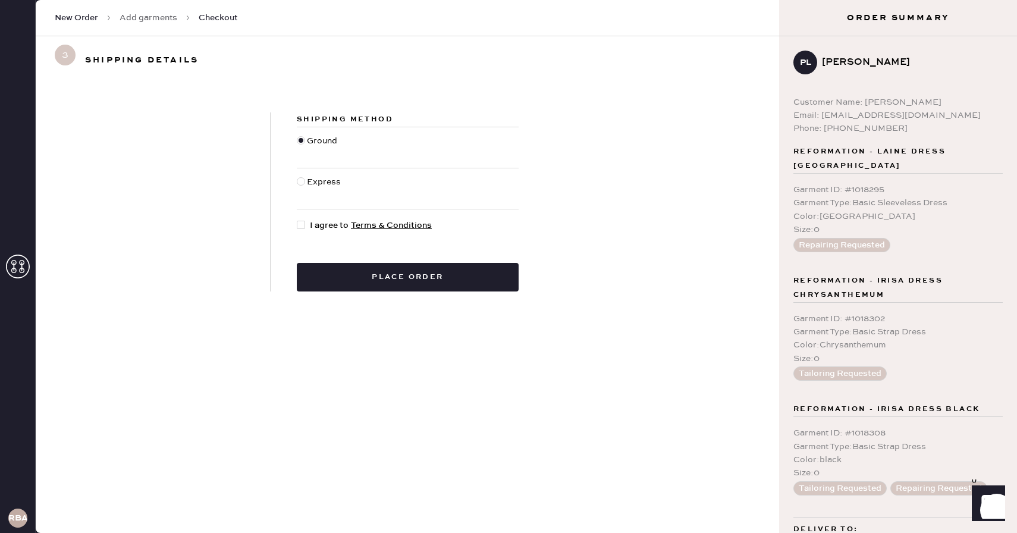
click at [300, 224] on div at bounding box center [301, 225] width 8 height 8
click at [297, 219] on input "I agree to Terms & Conditions" at bounding box center [297, 219] width 1 height 1
checkbox input "true"
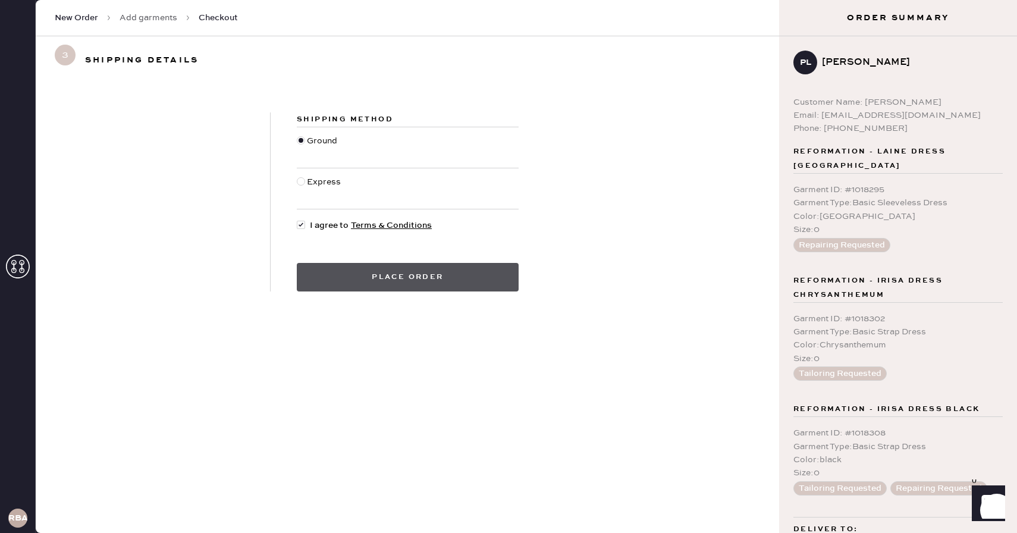
click at [384, 278] on button "Place order" at bounding box center [408, 277] width 222 height 29
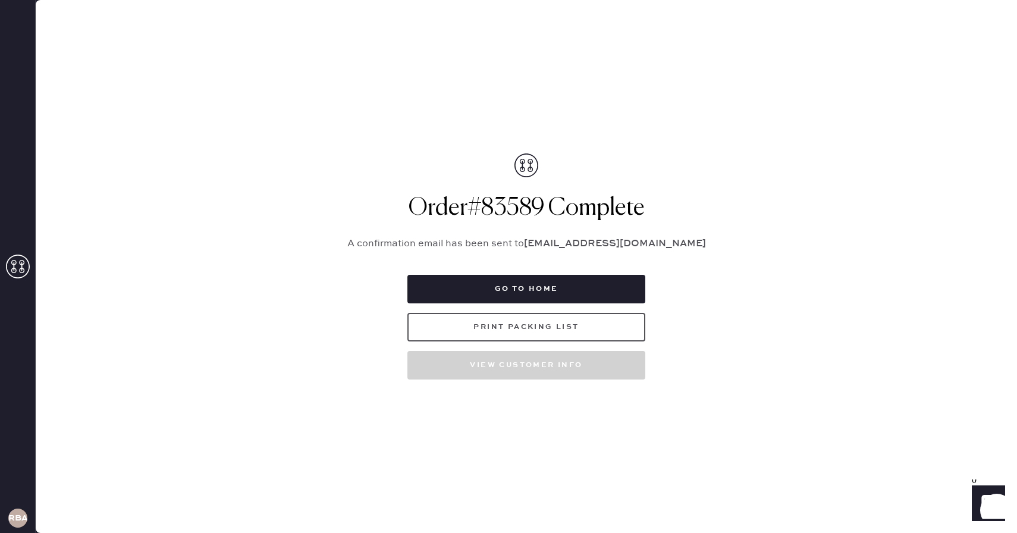
click at [521, 328] on button "Print Packing List" at bounding box center [526, 327] width 238 height 29
